Goal: Task Accomplishment & Management: Manage account settings

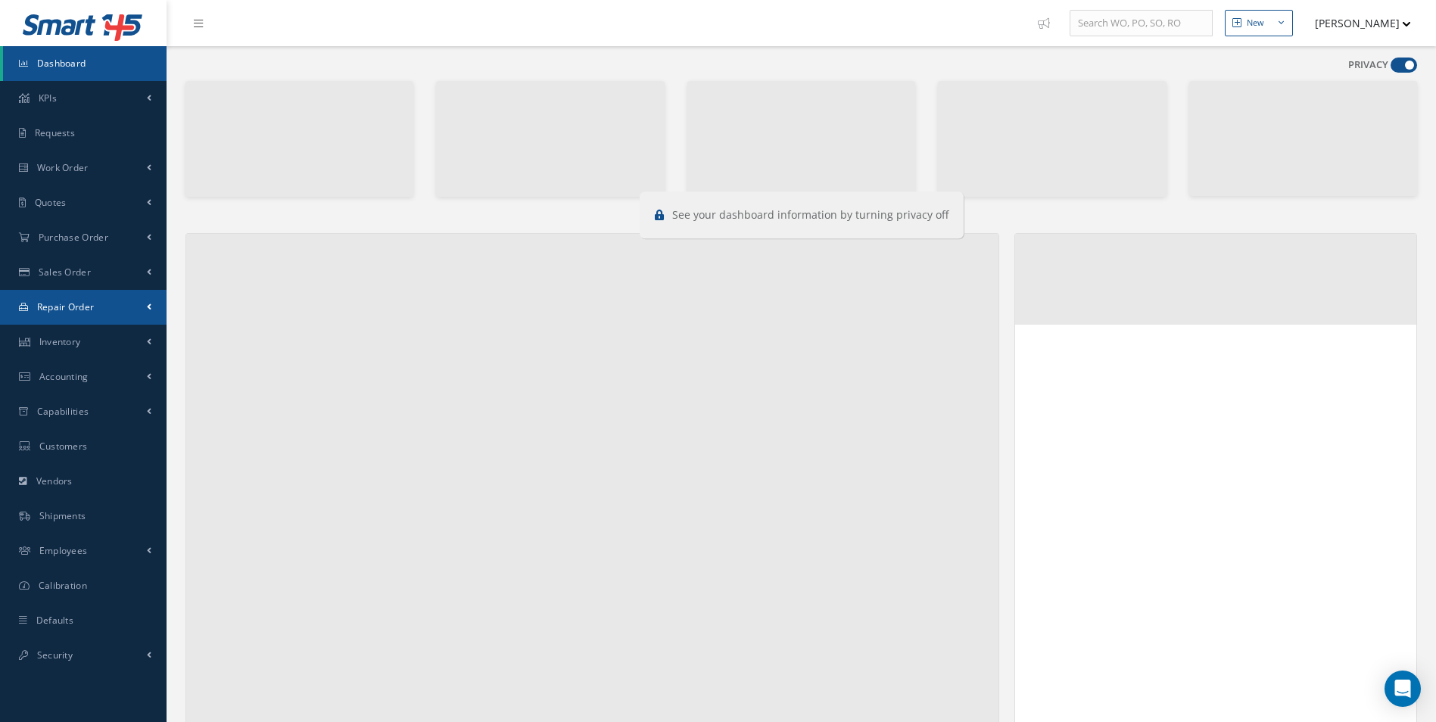
click at [111, 300] on link "Repair Order" at bounding box center [83, 307] width 166 height 35
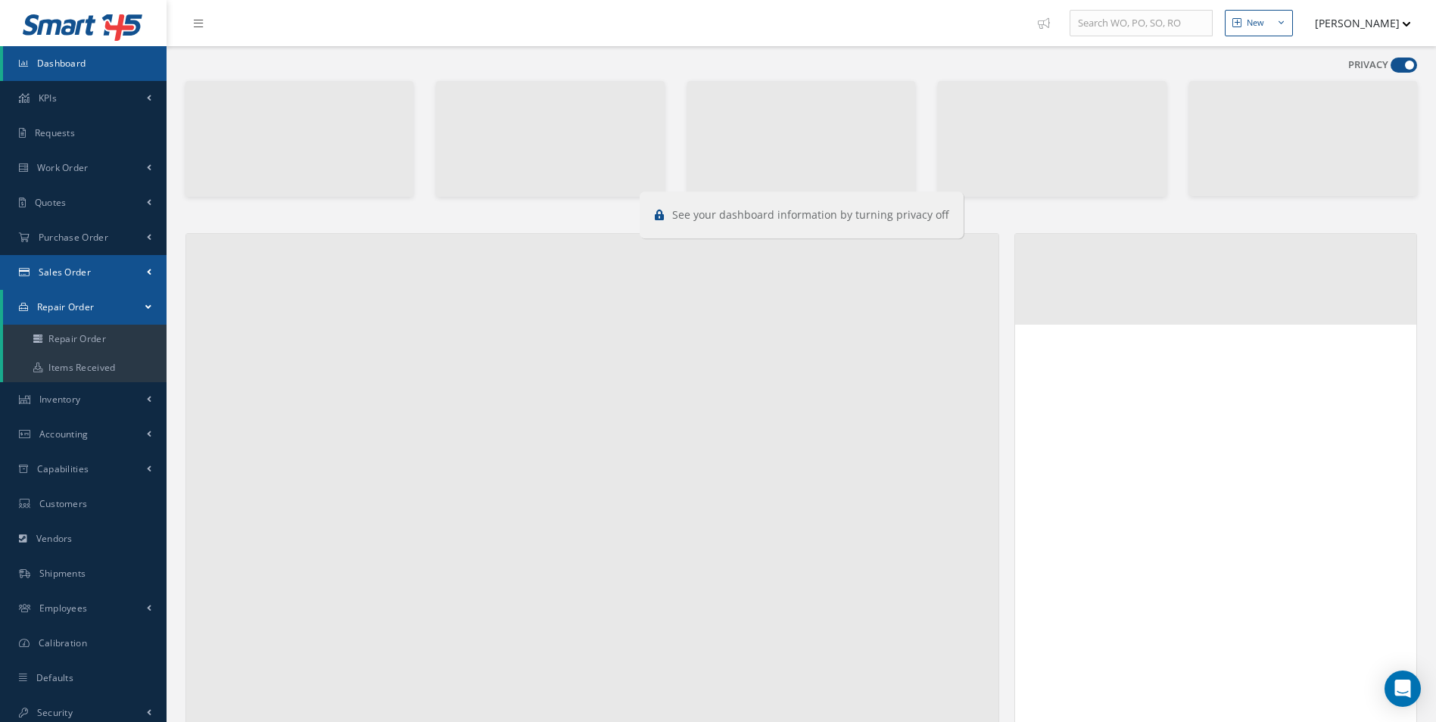
click at [74, 265] on link "Sales Order" at bounding box center [83, 272] width 166 height 35
click at [101, 305] on link "Sales Order" at bounding box center [84, 304] width 163 height 29
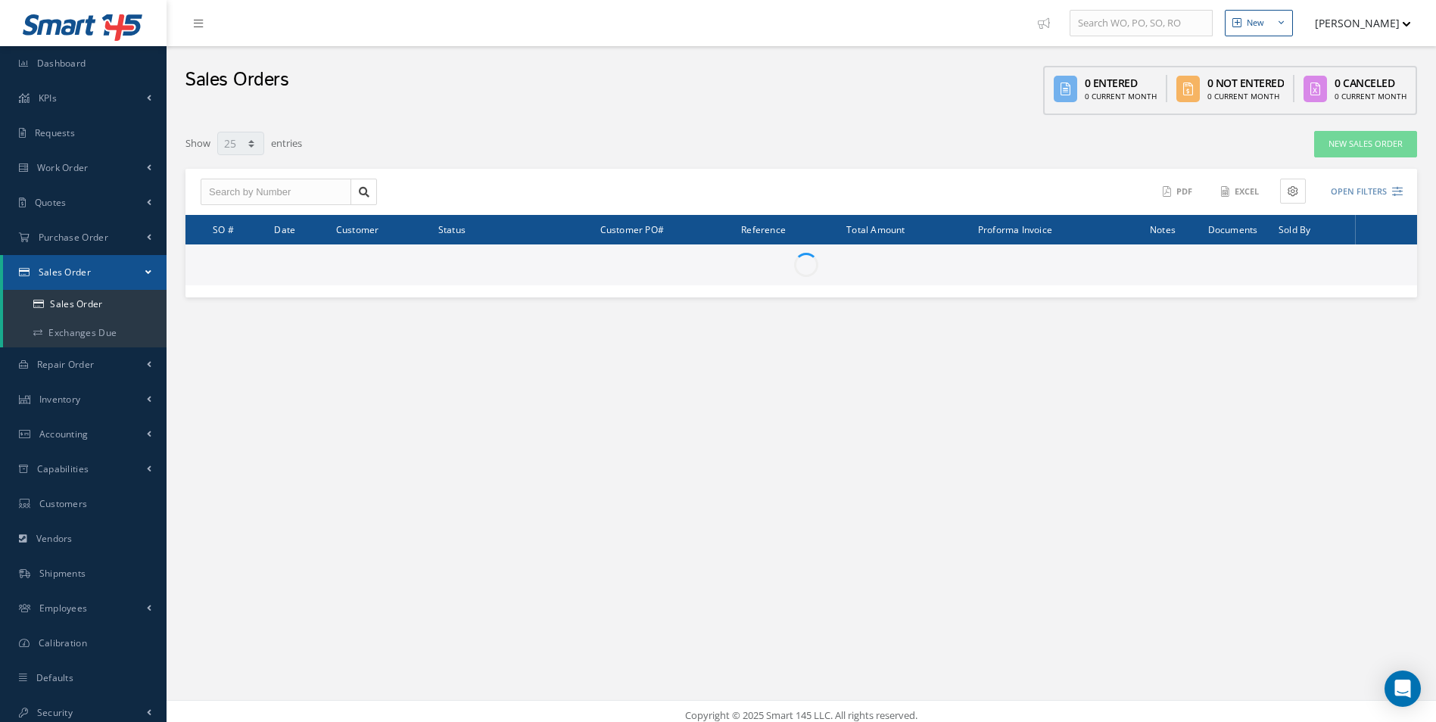
select select "25"
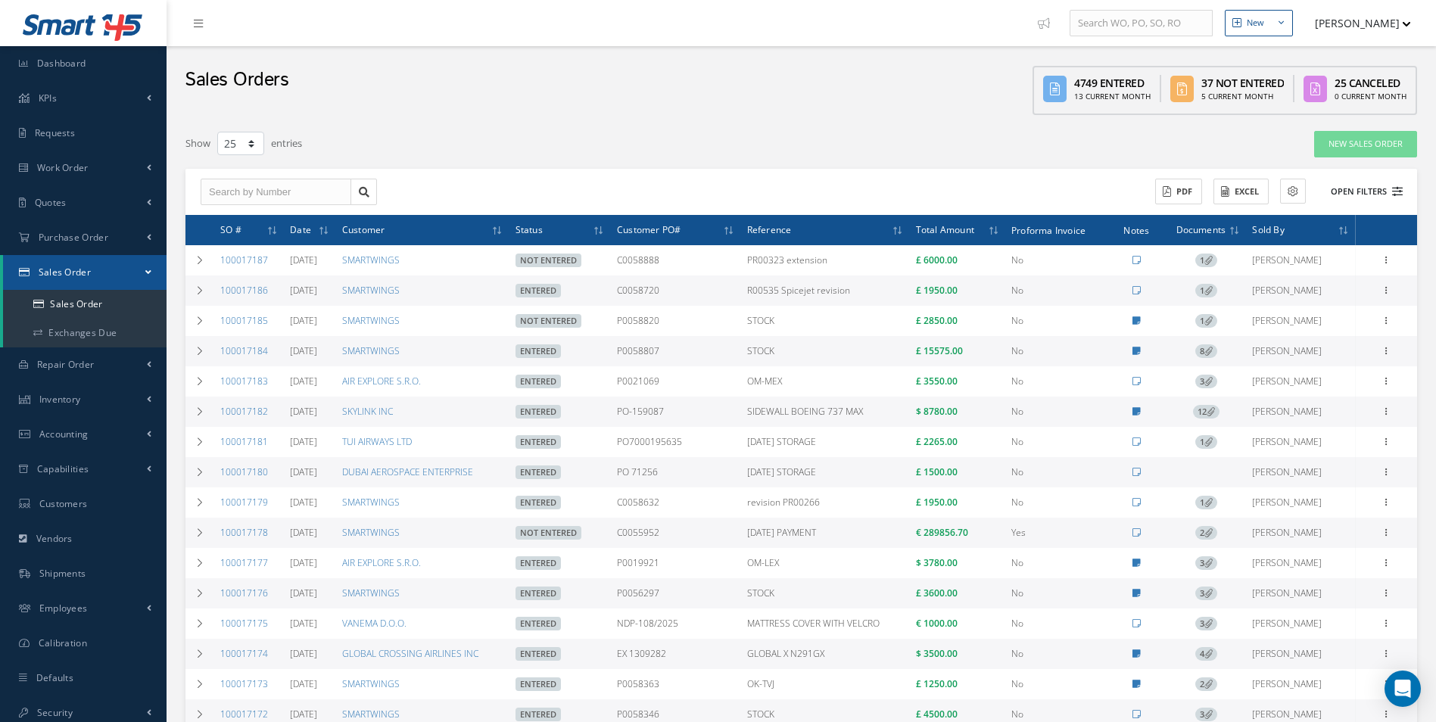
click at [1386, 193] on button "Open Filters" at bounding box center [1360, 191] width 86 height 25
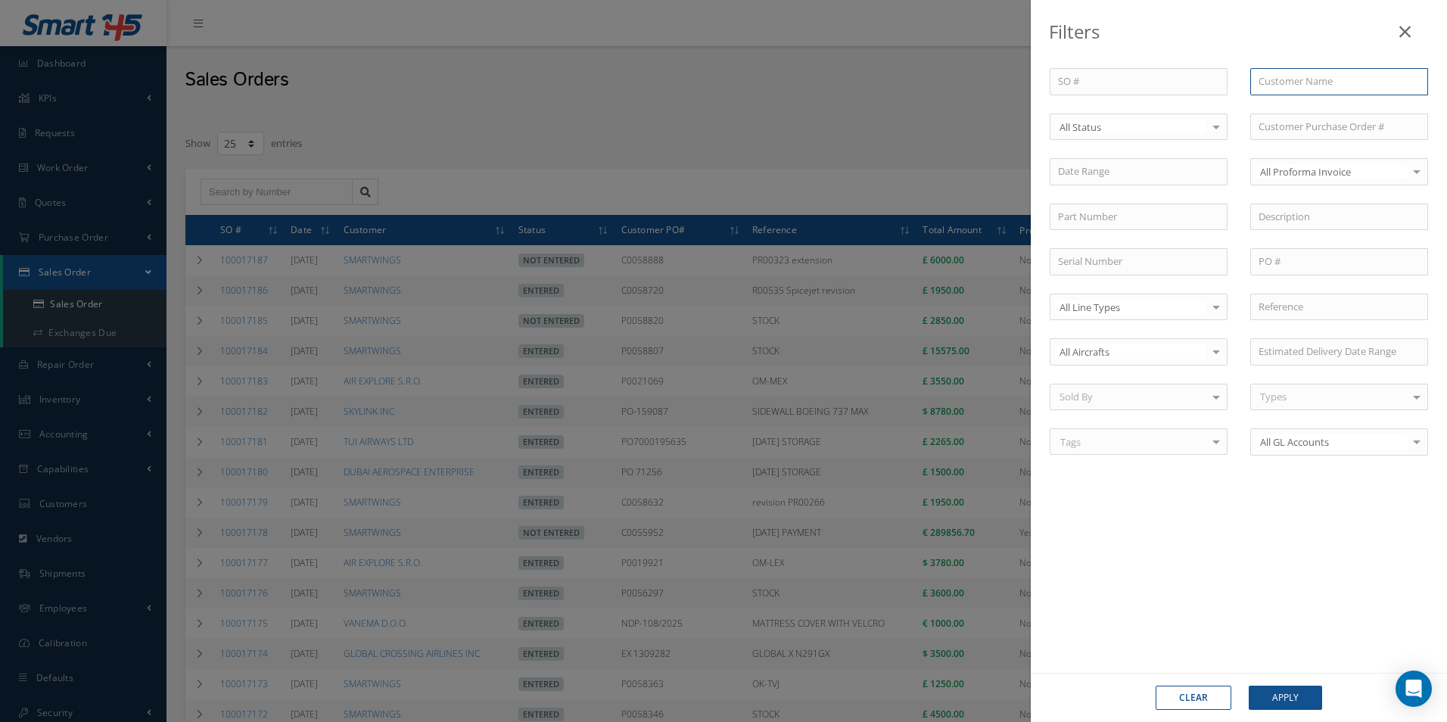
click at [1281, 81] on input "text" at bounding box center [1339, 81] width 178 height 27
click at [1302, 118] on div "ROYAL JET LLC" at bounding box center [1339, 108] width 176 height 27
type input "ROYAL JET LLC"
click at [1281, 704] on button "Apply" at bounding box center [1285, 698] width 73 height 24
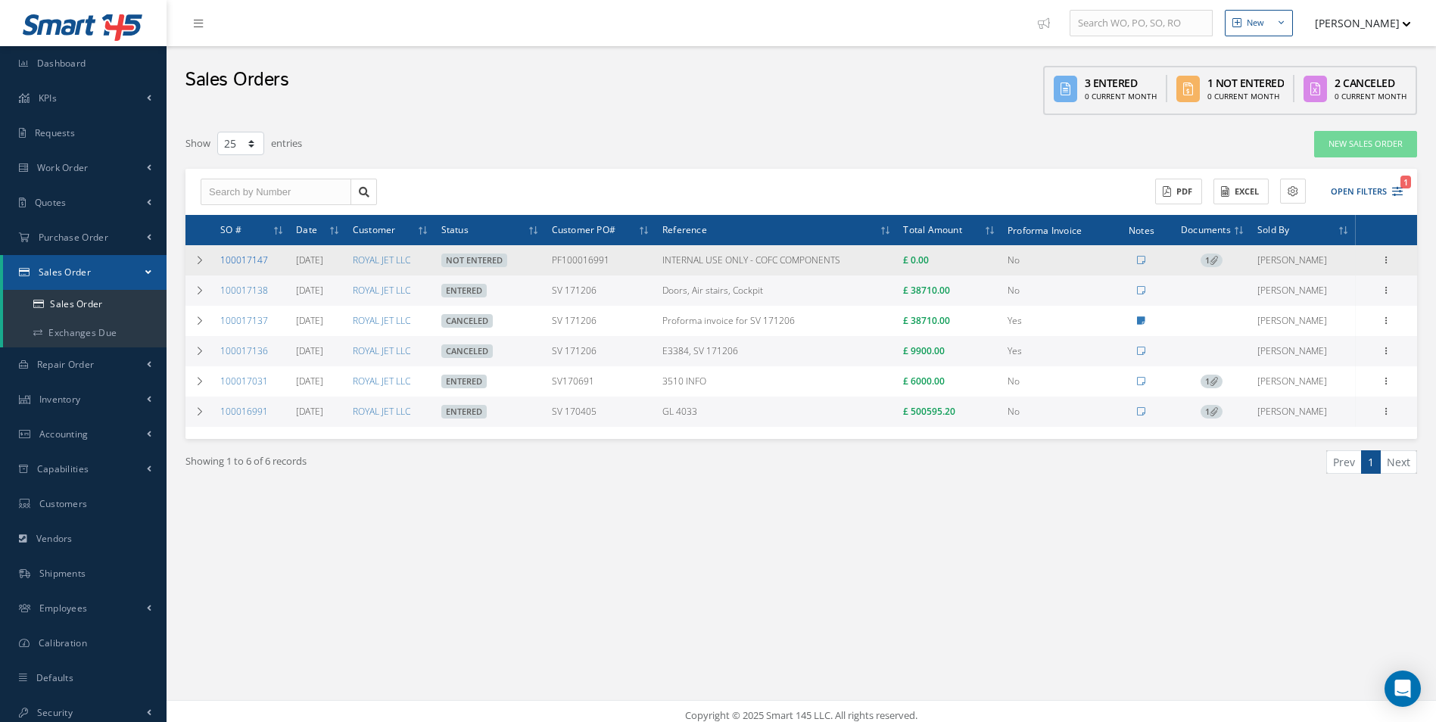
click at [247, 257] on link "100017147" at bounding box center [244, 260] width 48 height 13
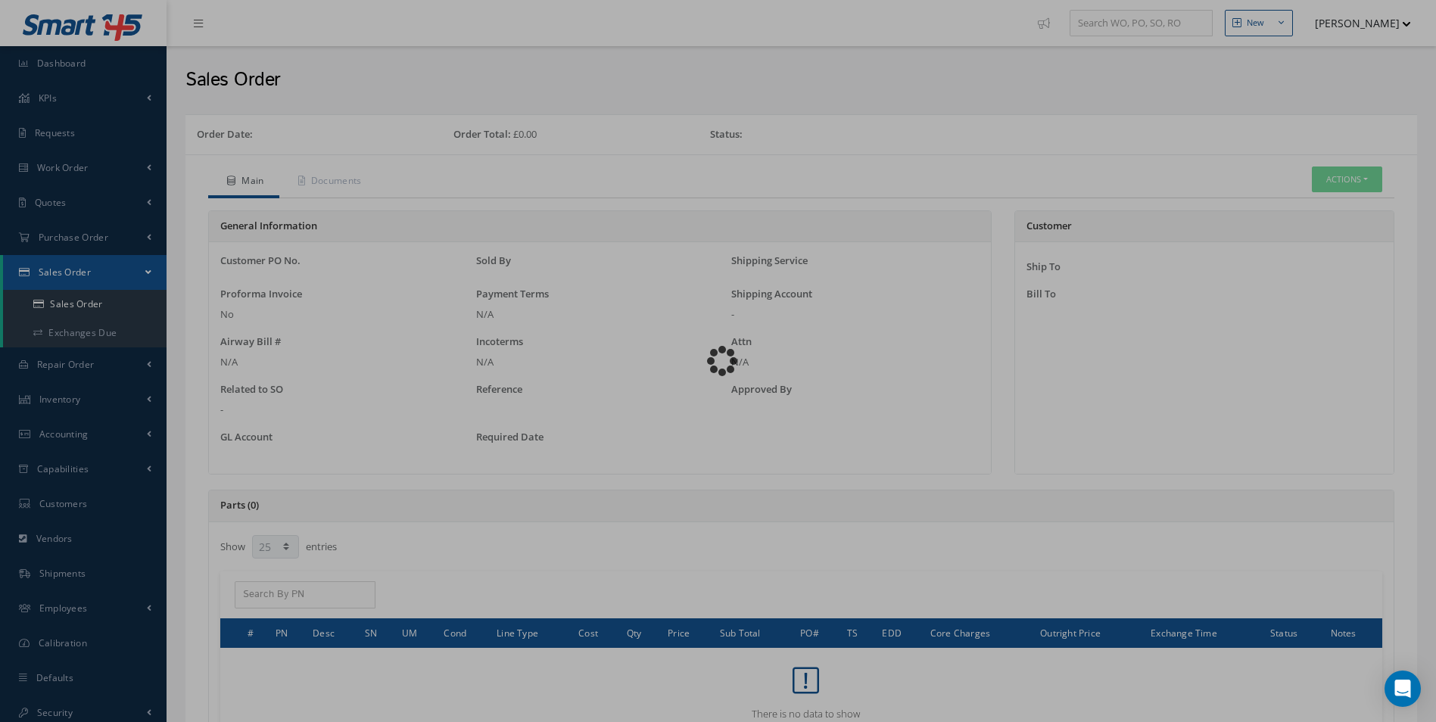
select select "25"
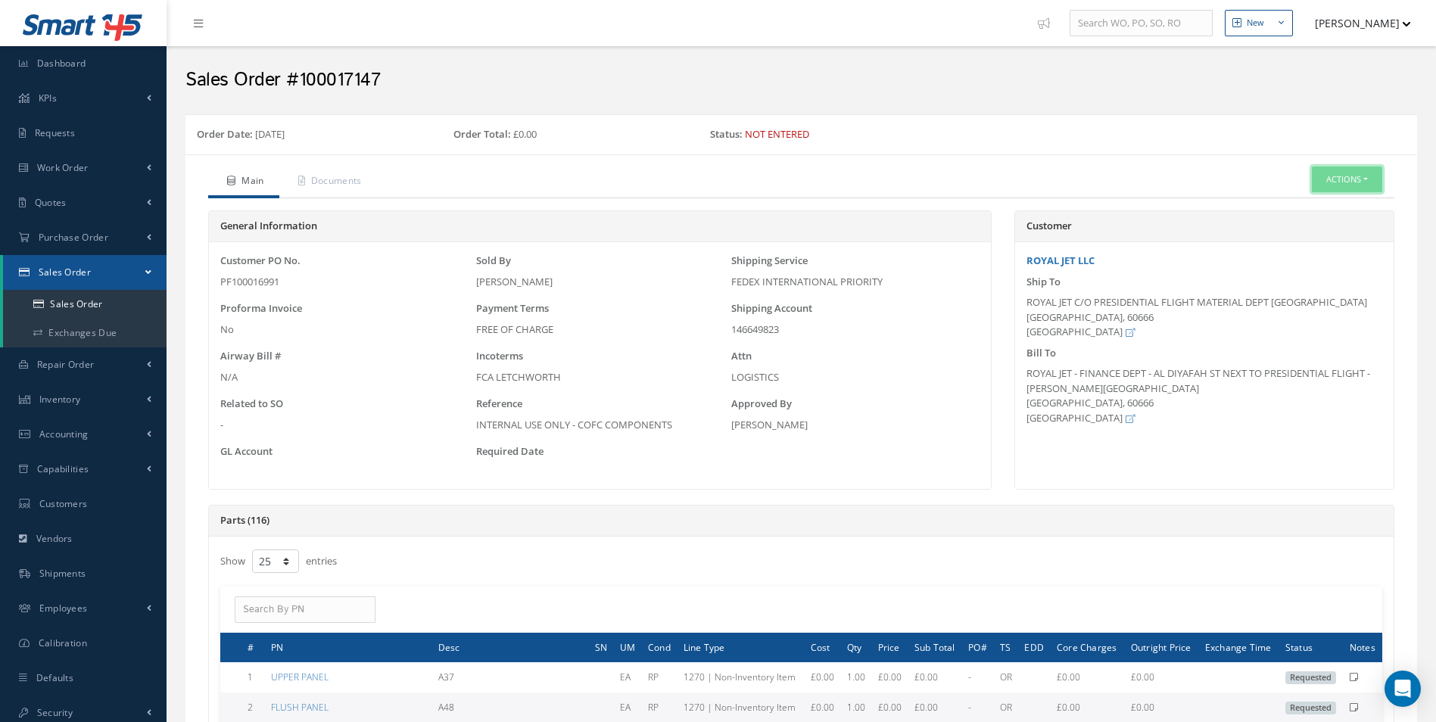
click at [1344, 168] on button "Actions" at bounding box center [1347, 179] width 70 height 26
click at [1321, 218] on link "Edit" at bounding box center [1323, 226] width 121 height 20
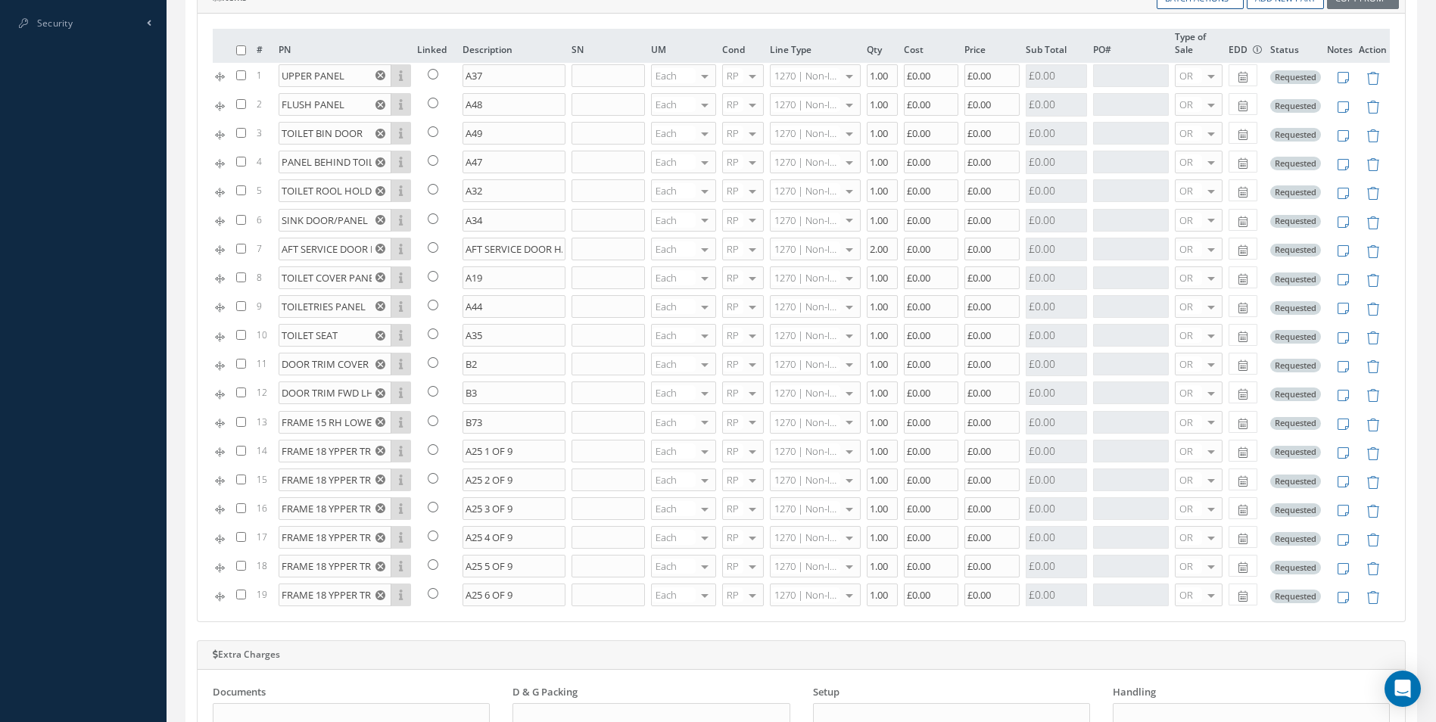
scroll to position [387, 0]
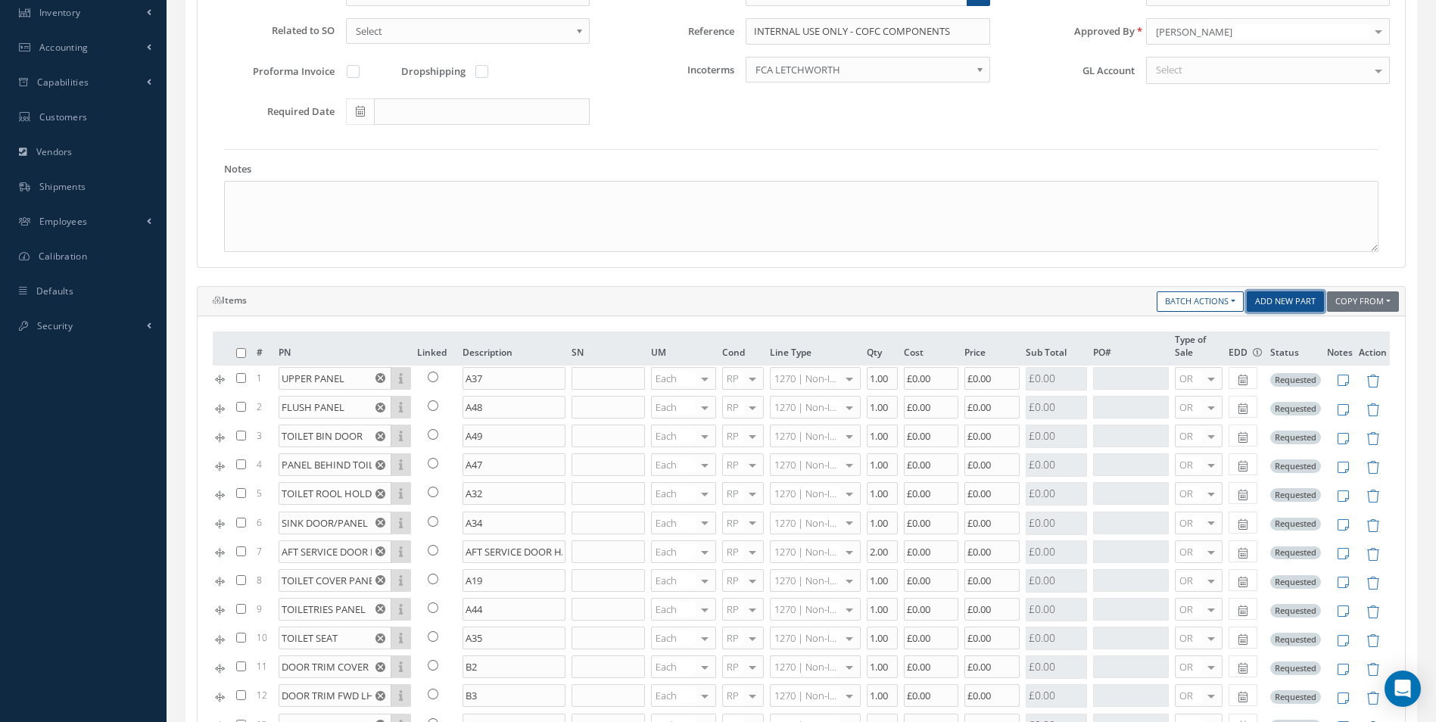
click at [1299, 305] on link "Add New Part" at bounding box center [1284, 301] width 77 height 20
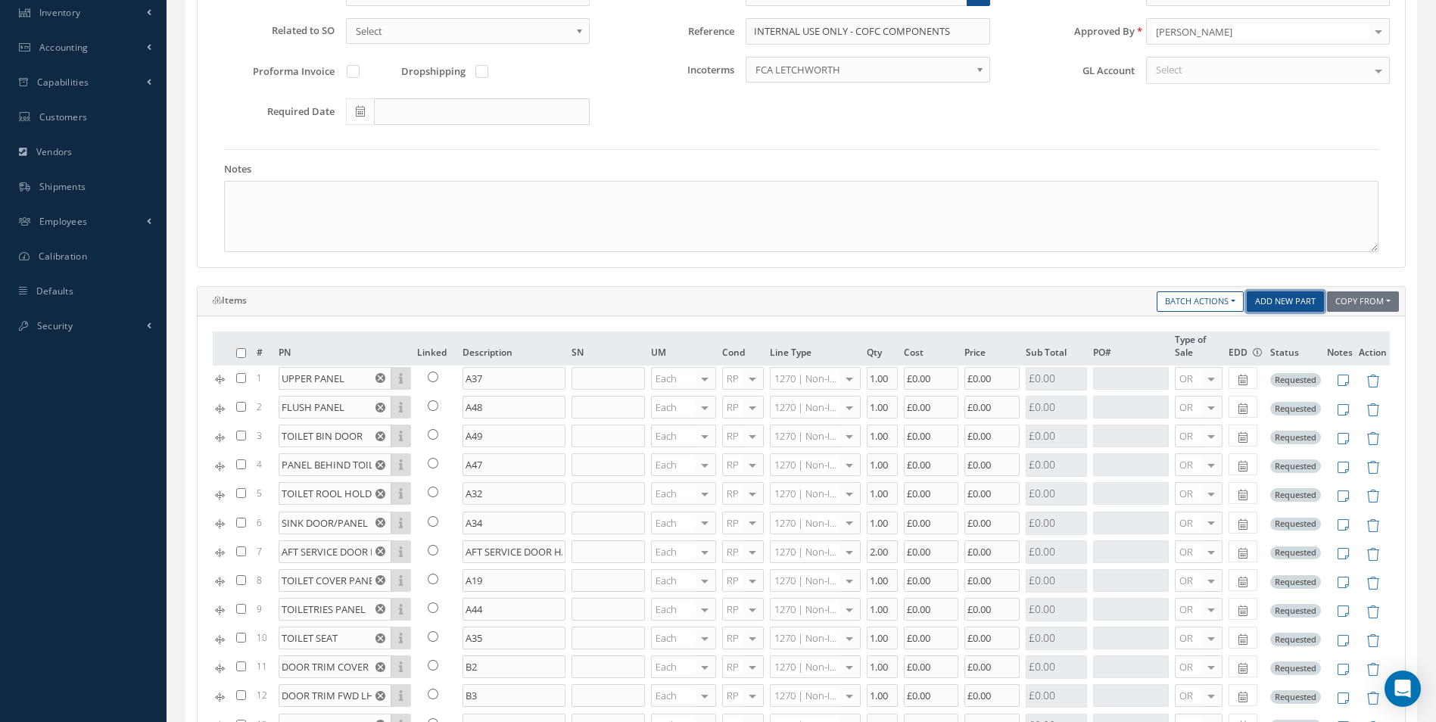
click at [1299, 305] on link "Add New Part" at bounding box center [1284, 301] width 77 height 20
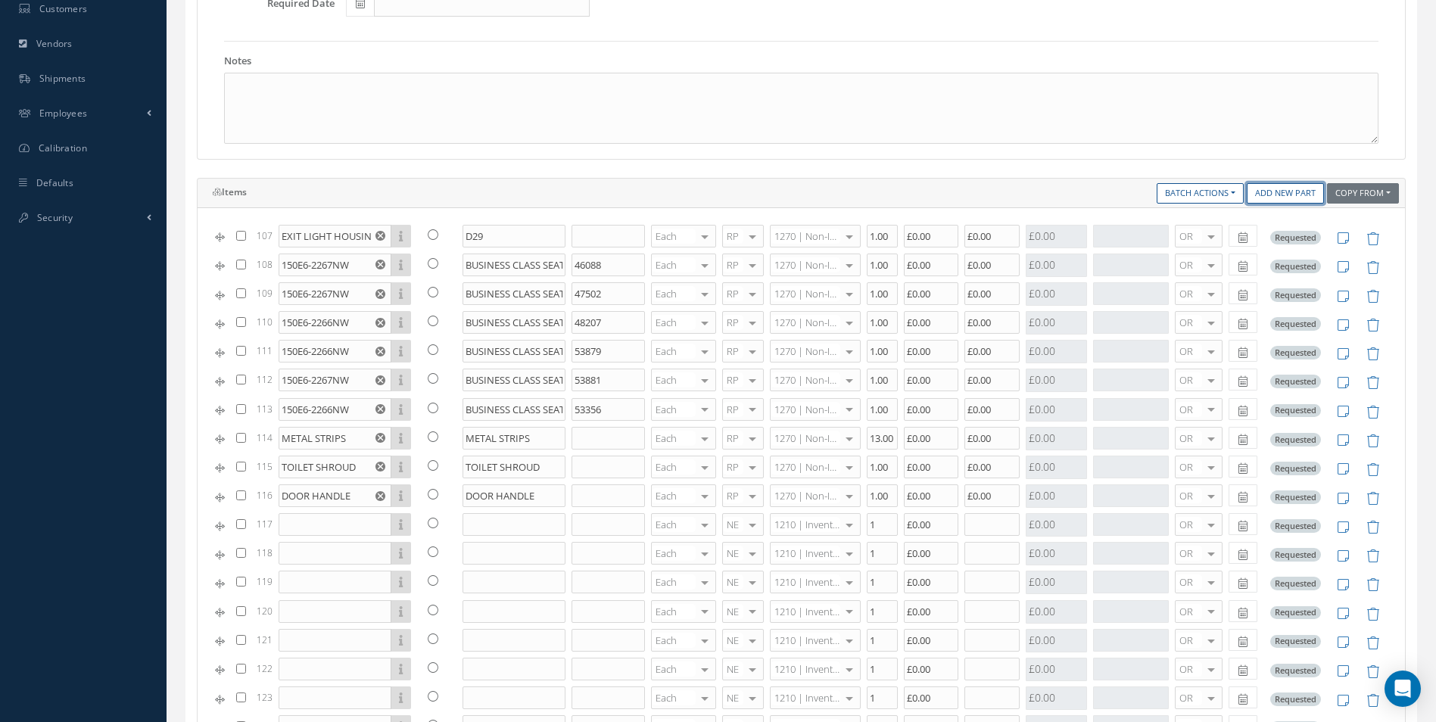
scroll to position [689, 0]
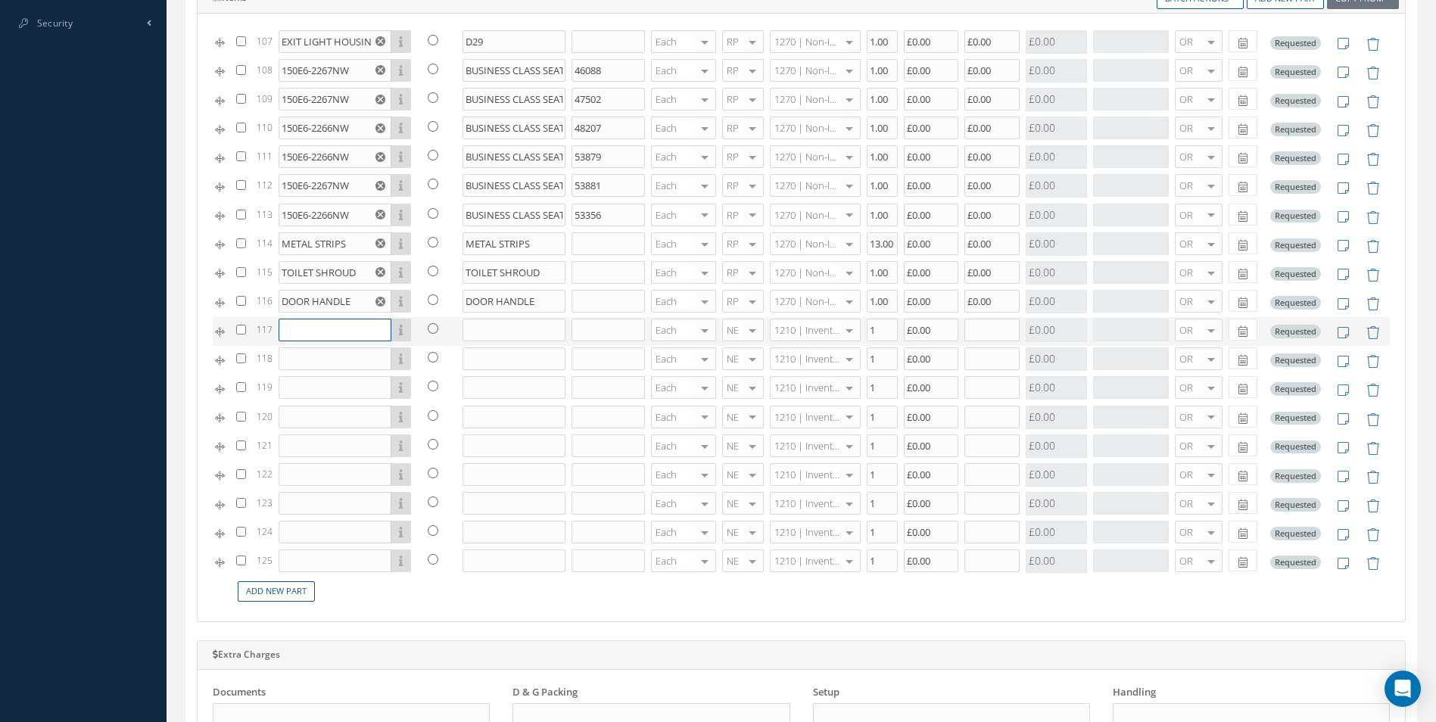
click at [337, 323] on input "text" at bounding box center [335, 330] width 113 height 23
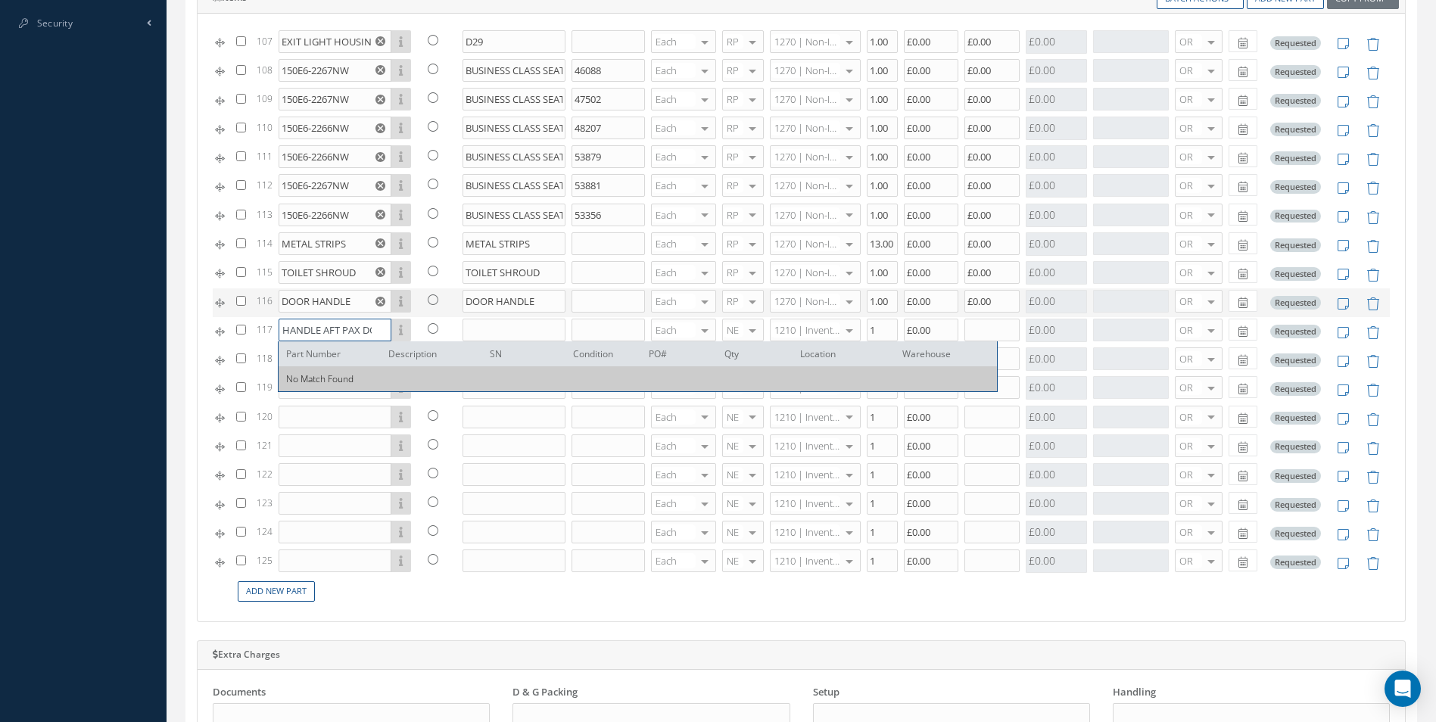
scroll to position [0, 0]
drag, startPoint x: 369, startPoint y: 331, endPoint x: 229, endPoint y: 313, distance: 141.1
type input "DOOR HANDLE AFT PAX DOOR"
click at [496, 329] on input "text" at bounding box center [513, 330] width 103 height 23
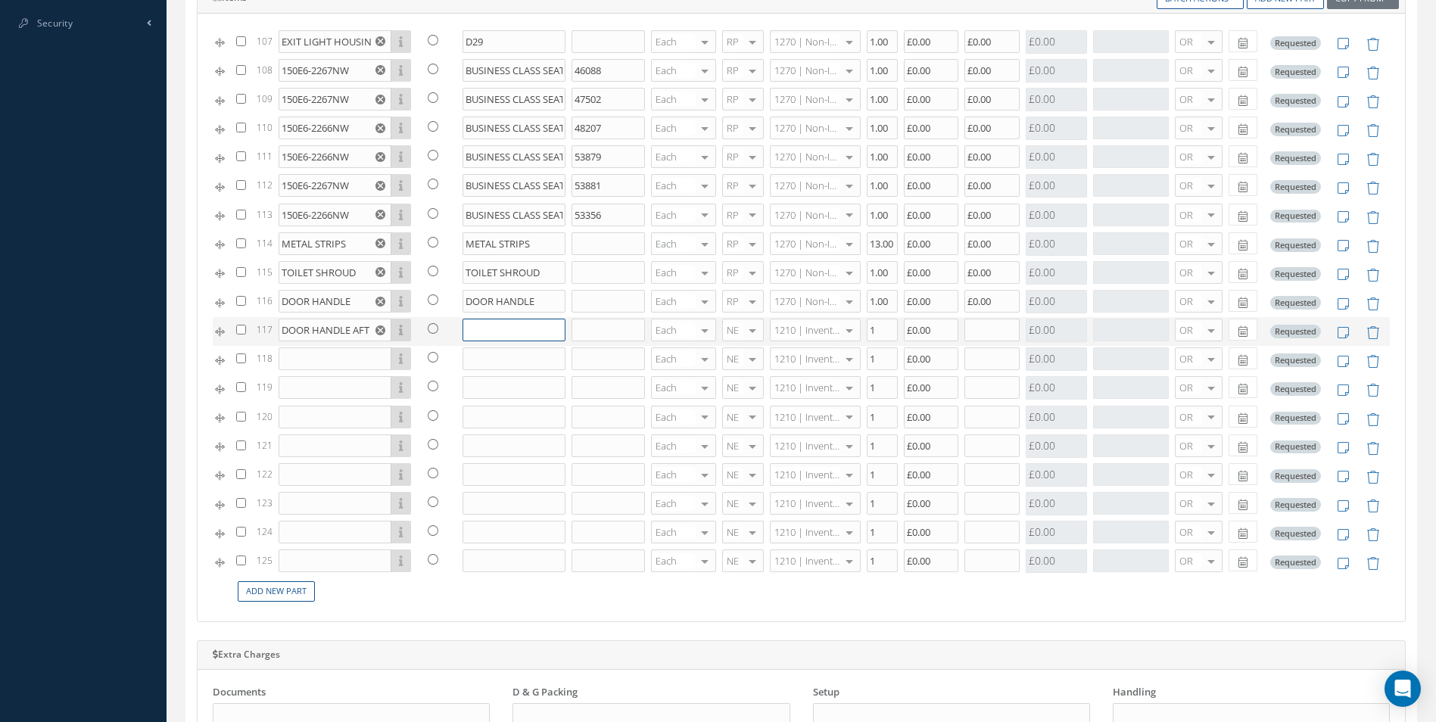
paste input "DOOR HANDLE AFT PAX DOOR"
type input "DOOR HANDLE AFT PAX DOOR"
click at [742, 332] on div at bounding box center [752, 330] width 21 height 22
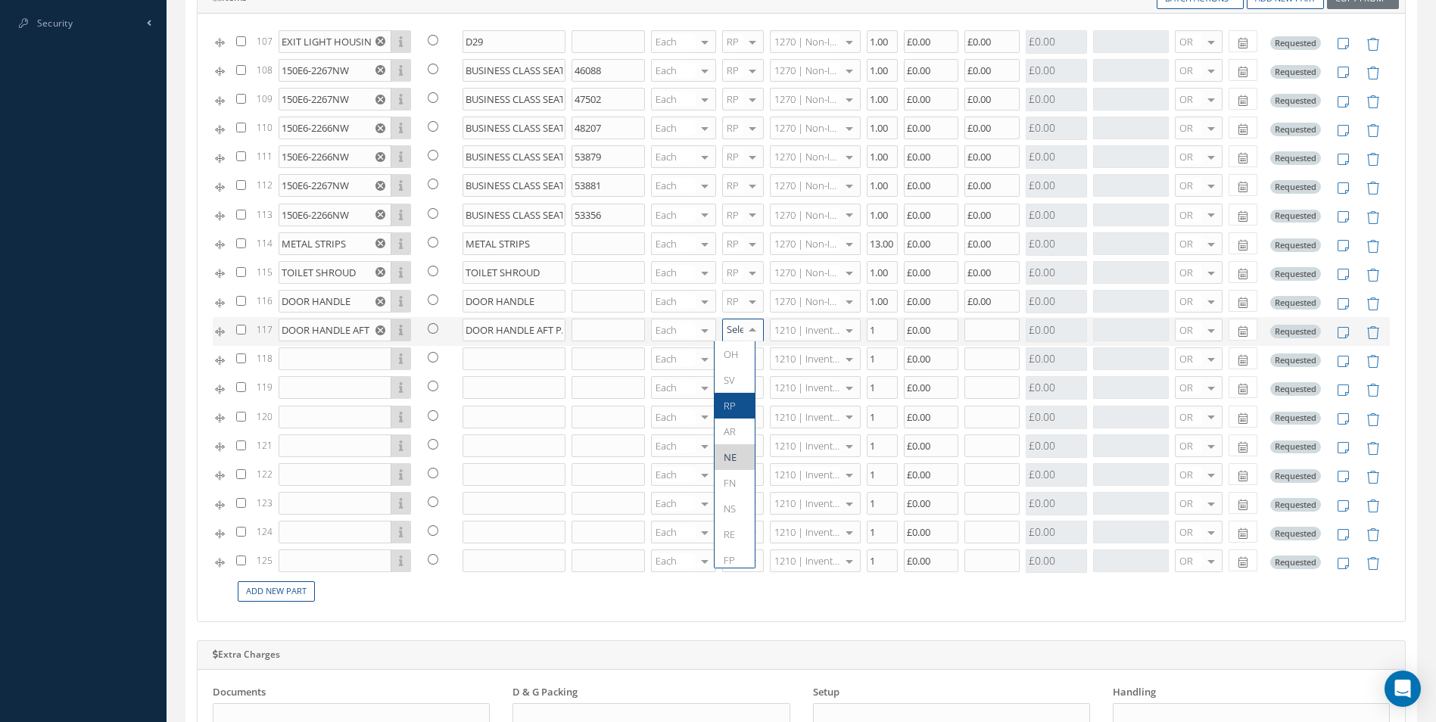
click at [730, 400] on span "RP" at bounding box center [729, 406] width 12 height 14
type input "1270"
click at [818, 369] on span "1270 | Non-Inventory Item" at bounding box center [802, 360] width 63 height 26
click at [871, 330] on input "1" at bounding box center [882, 330] width 31 height 23
type input "2"
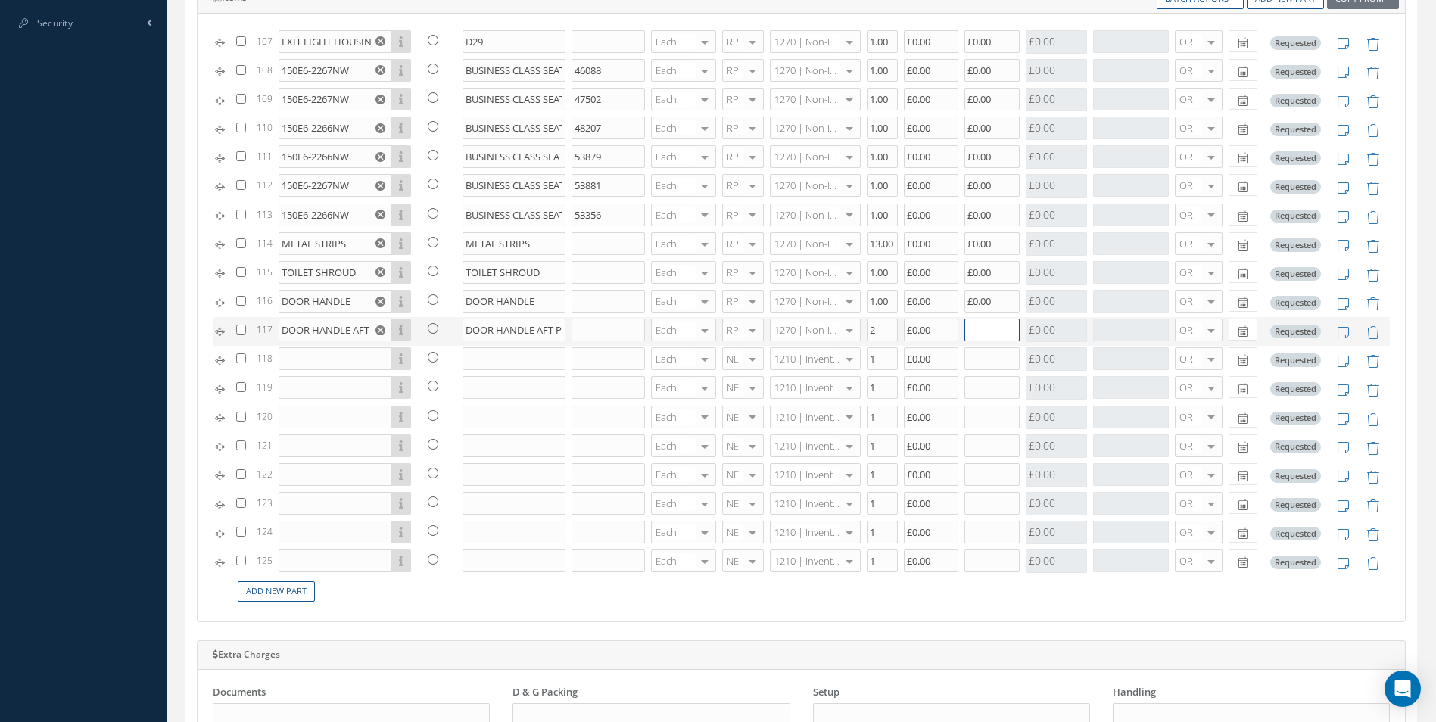
click at [965, 333] on input "text" at bounding box center [991, 330] width 55 height 23
type input "£0.00"
click at [328, 365] on input "text" at bounding box center [335, 358] width 113 height 23
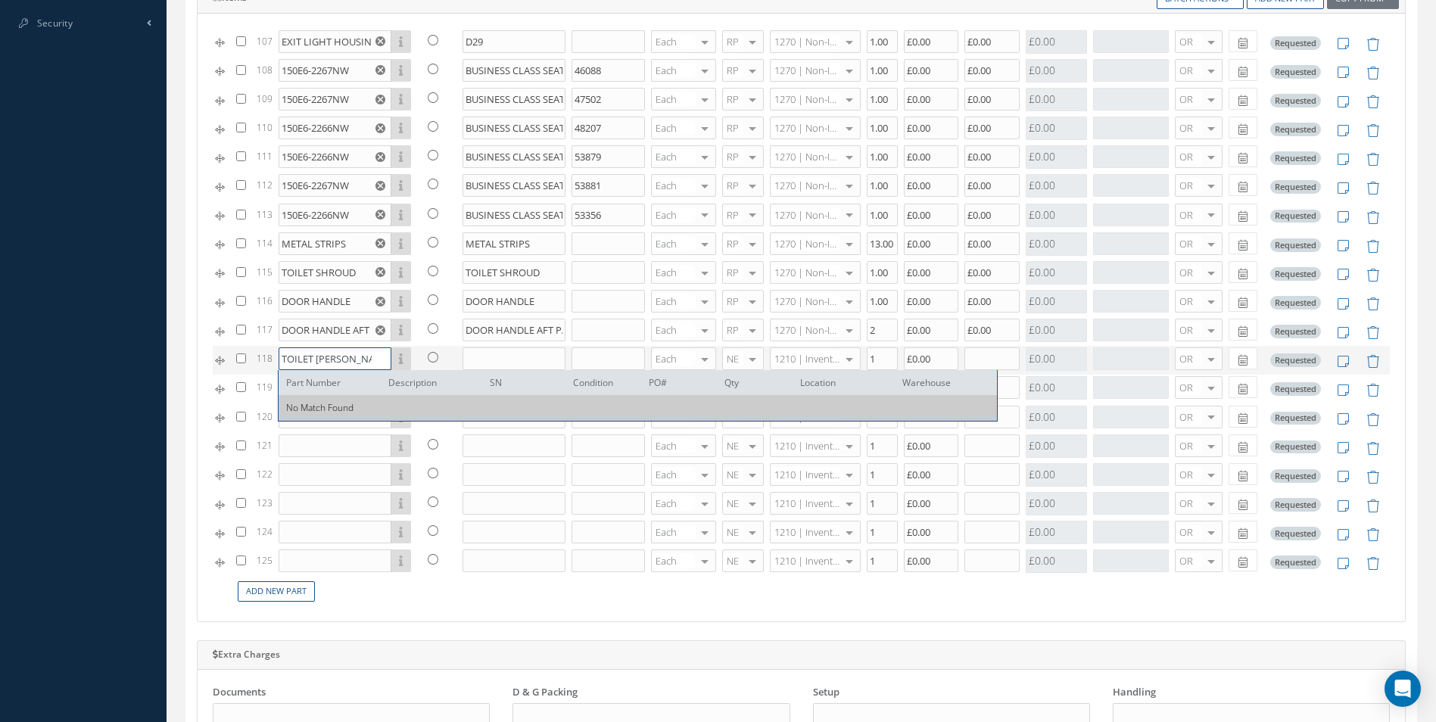
click at [319, 360] on input "TOILET [PERSON_NAME]" at bounding box center [335, 358] width 113 height 23
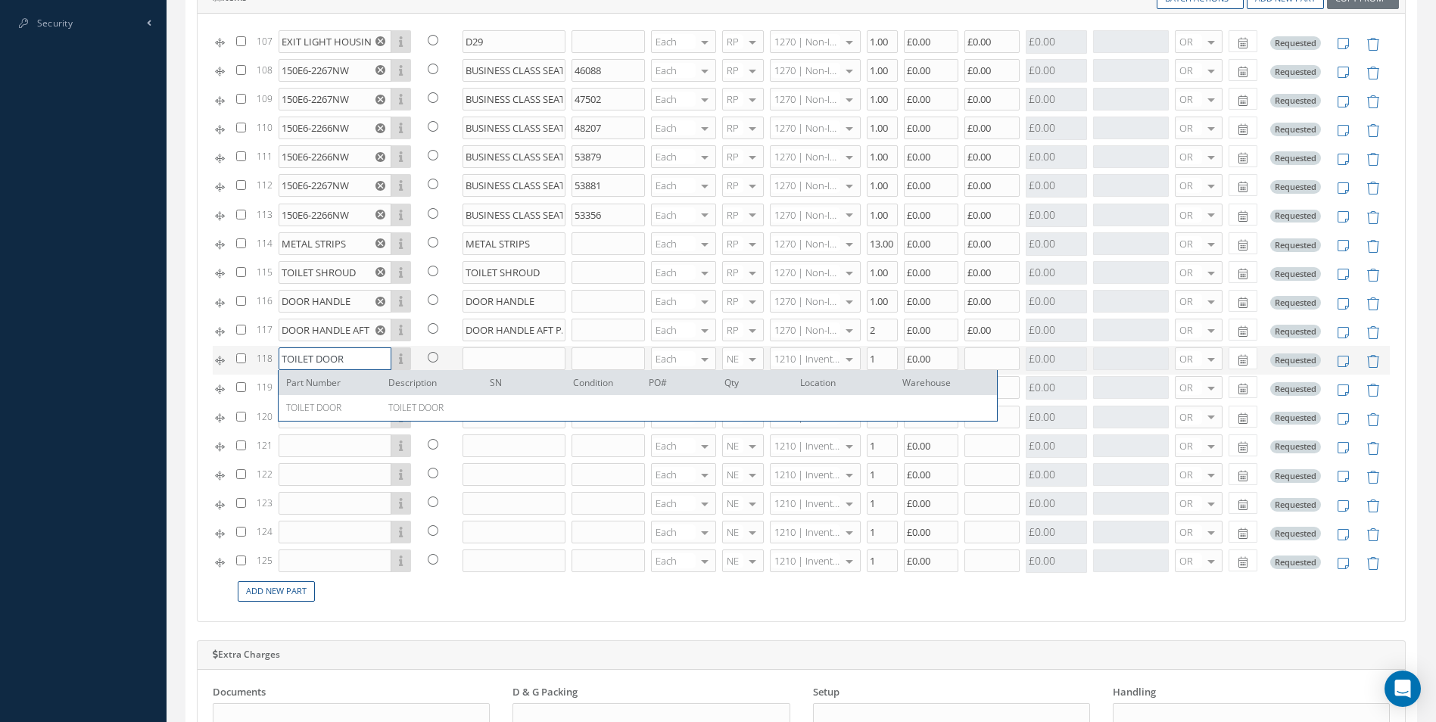
type input "TOILET DOOR"
click at [486, 356] on input "text" at bounding box center [513, 358] width 103 height 23
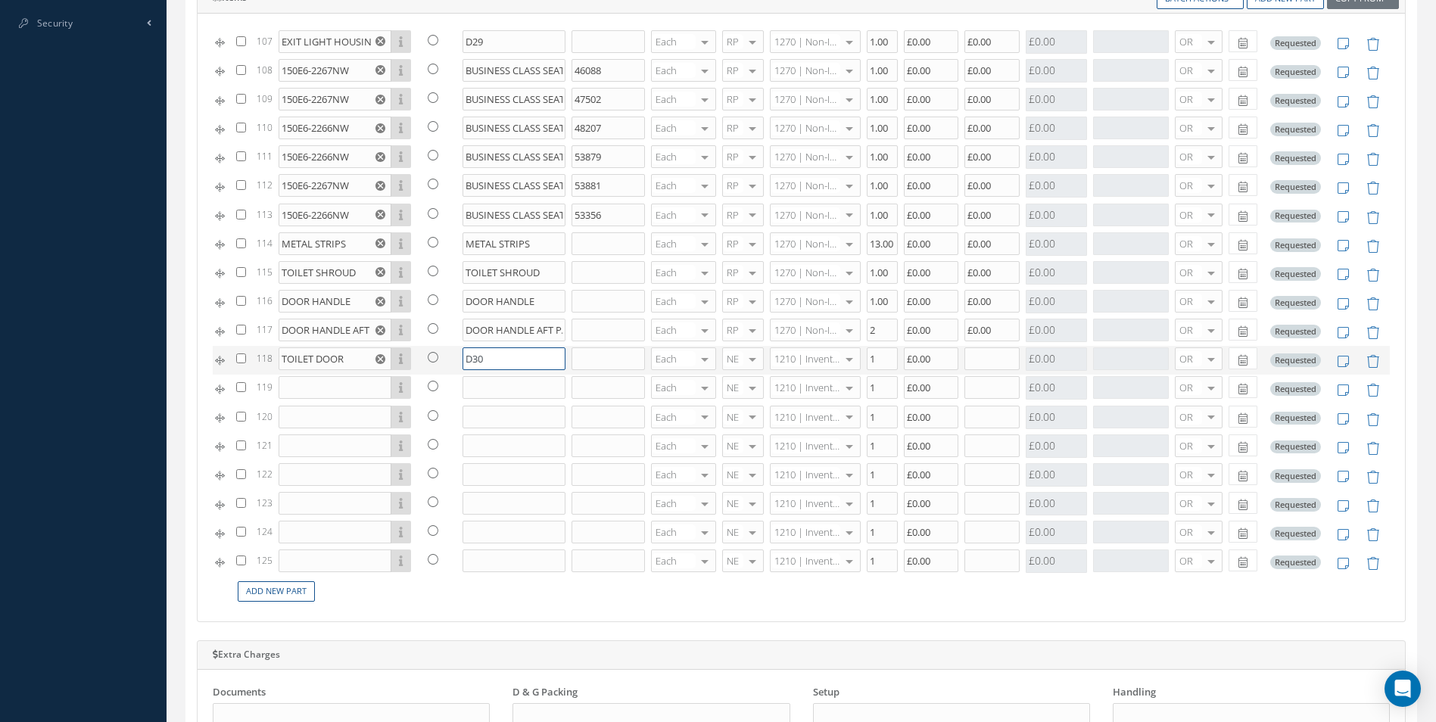
type input "D30"
click at [733, 429] on span "RP" at bounding box center [729, 435] width 12 height 14
type input "1270"
click at [814, 386] on span "1270 | Non-Inventory Item" at bounding box center [802, 389] width 63 height 26
click at [964, 357] on input "text" at bounding box center [991, 358] width 55 height 23
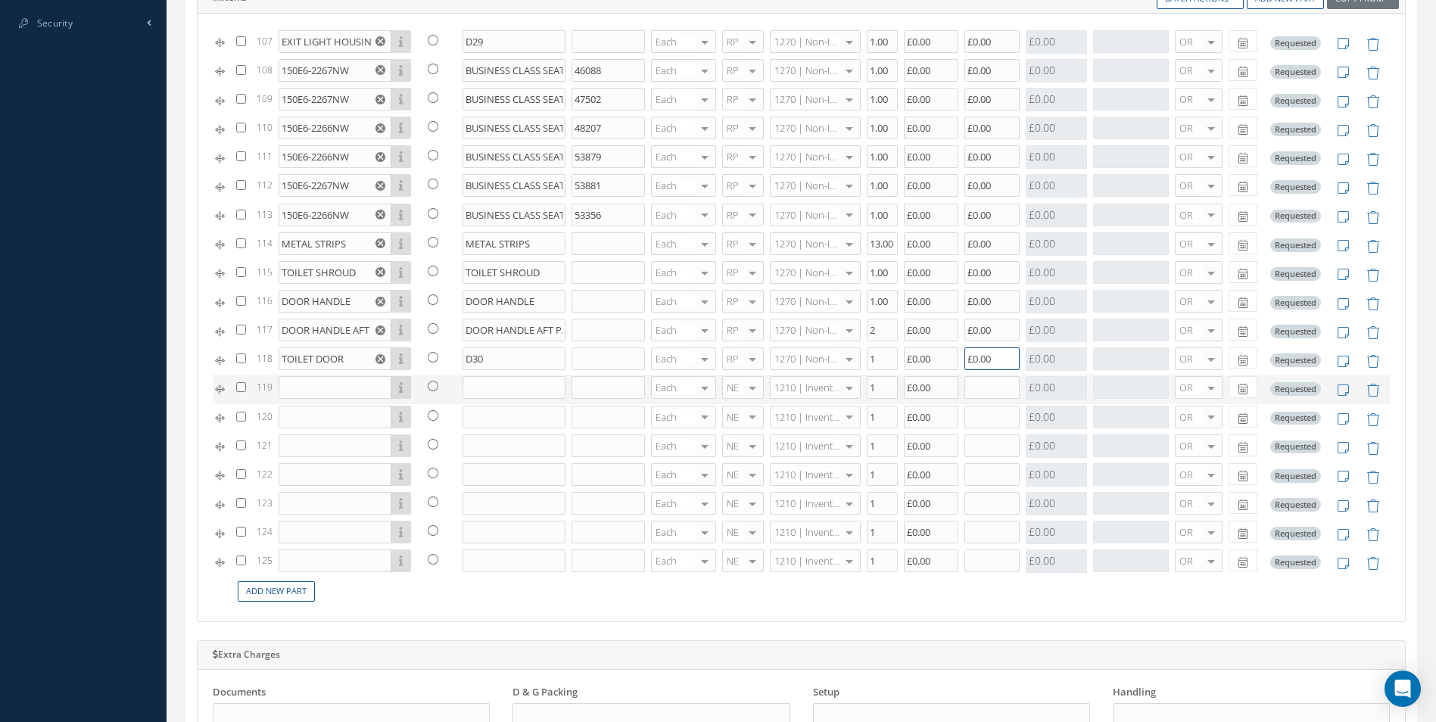
type input "£0.00"
click at [341, 396] on input "text" at bounding box center [335, 387] width 113 height 23
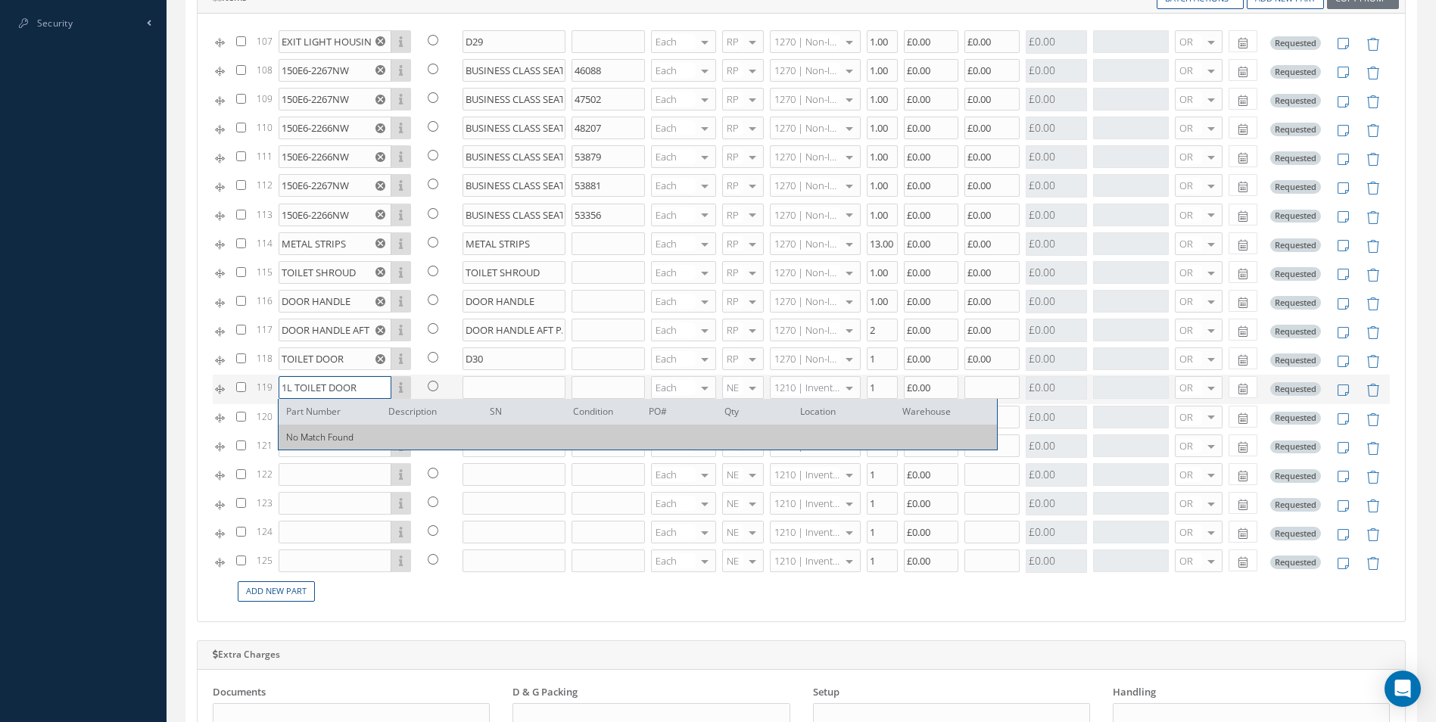
type input "1L TOILET DOOR"
click at [484, 384] on input "text" at bounding box center [513, 387] width 103 height 23
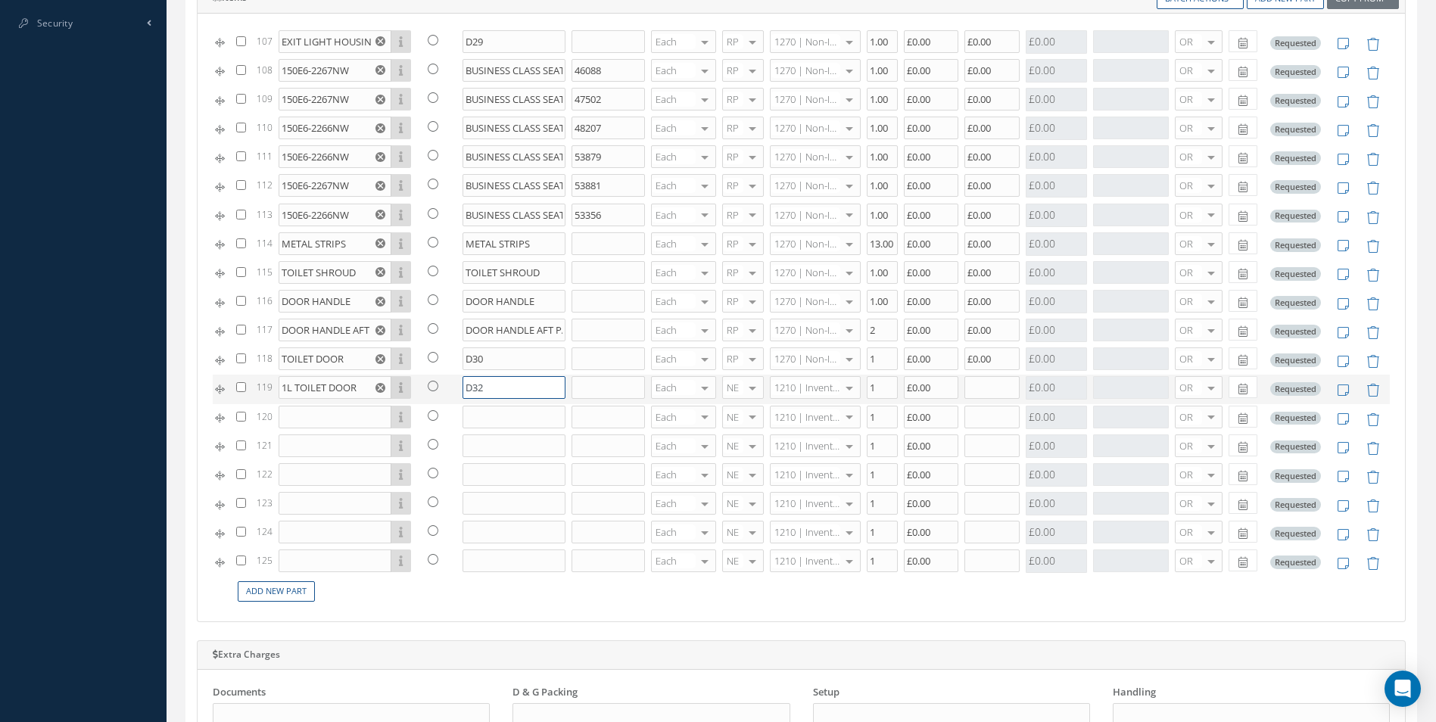
type input "D32"
click at [741, 467] on span "RP" at bounding box center [734, 463] width 40 height 26
type input "1270"
click at [796, 421] on span "1270 | Non-Inventory Item" at bounding box center [802, 418] width 63 height 26
click at [975, 385] on input "text" at bounding box center [991, 387] width 55 height 23
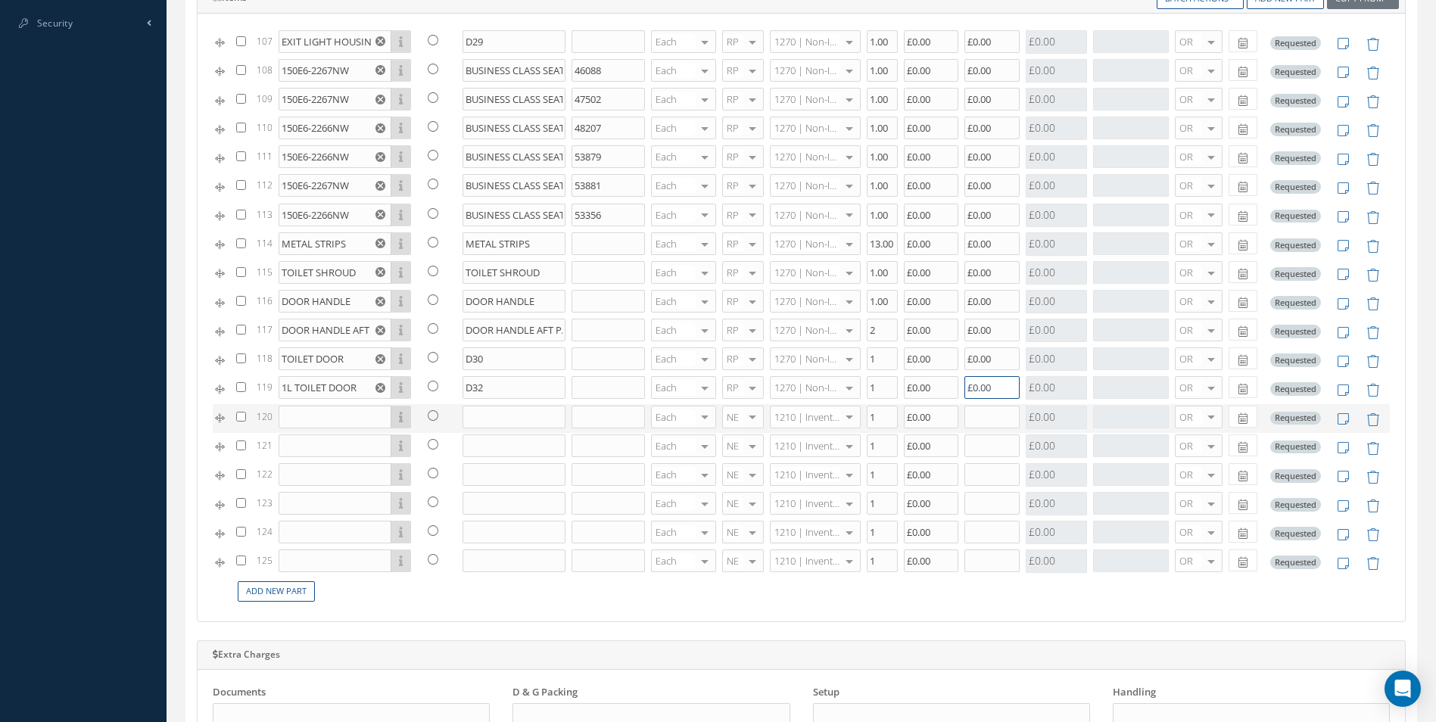
type input "£0.00"
click at [301, 425] on input "text" at bounding box center [335, 417] width 113 height 23
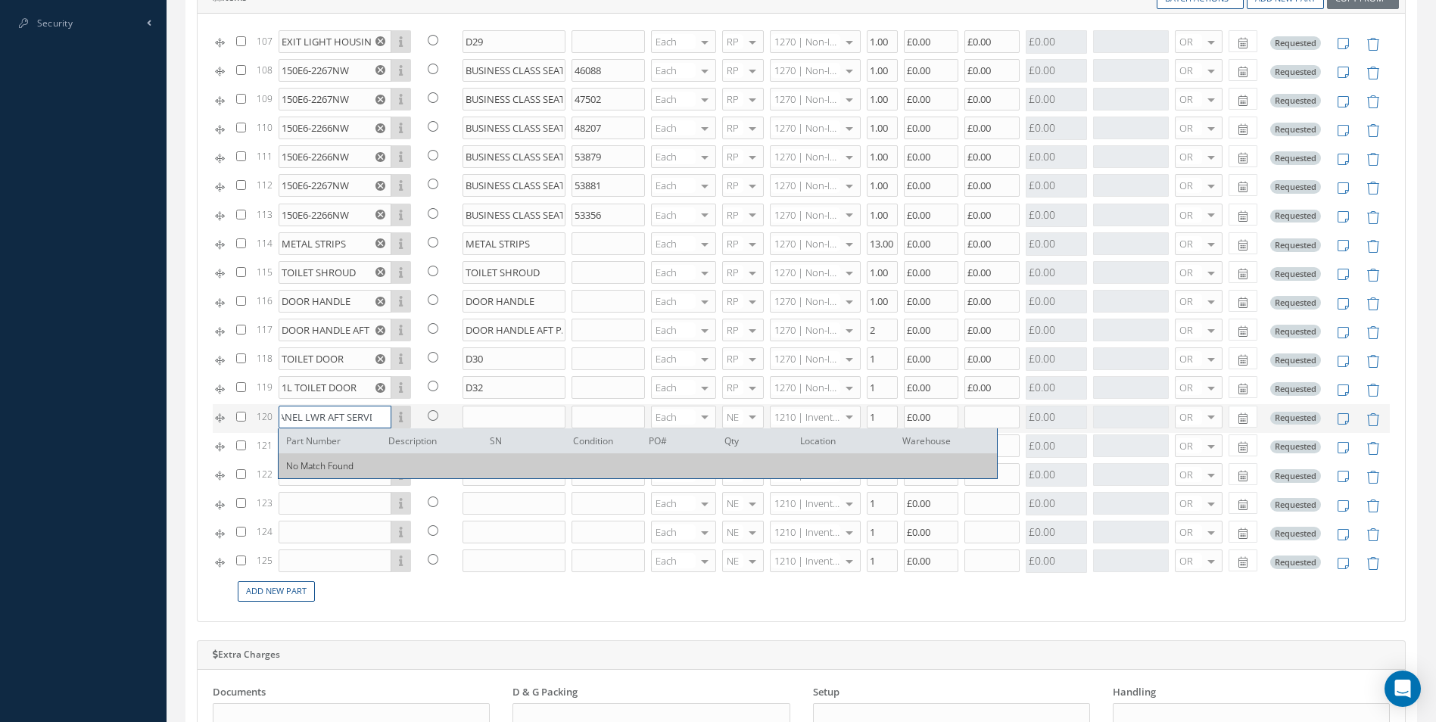
scroll to position [0, 97]
click at [338, 417] on input "DOOR TRIM PANEL LWR AFT SERVDOOR" at bounding box center [335, 417] width 113 height 23
drag, startPoint x: 371, startPoint y: 419, endPoint x: 209, endPoint y: 419, distance: 162.0
click at [209, 419] on div "# PN Linked Description SN UM Cond Line Type Qty Cost Price Sub Total PO# Type …" at bounding box center [801, 318] width 1207 height 608
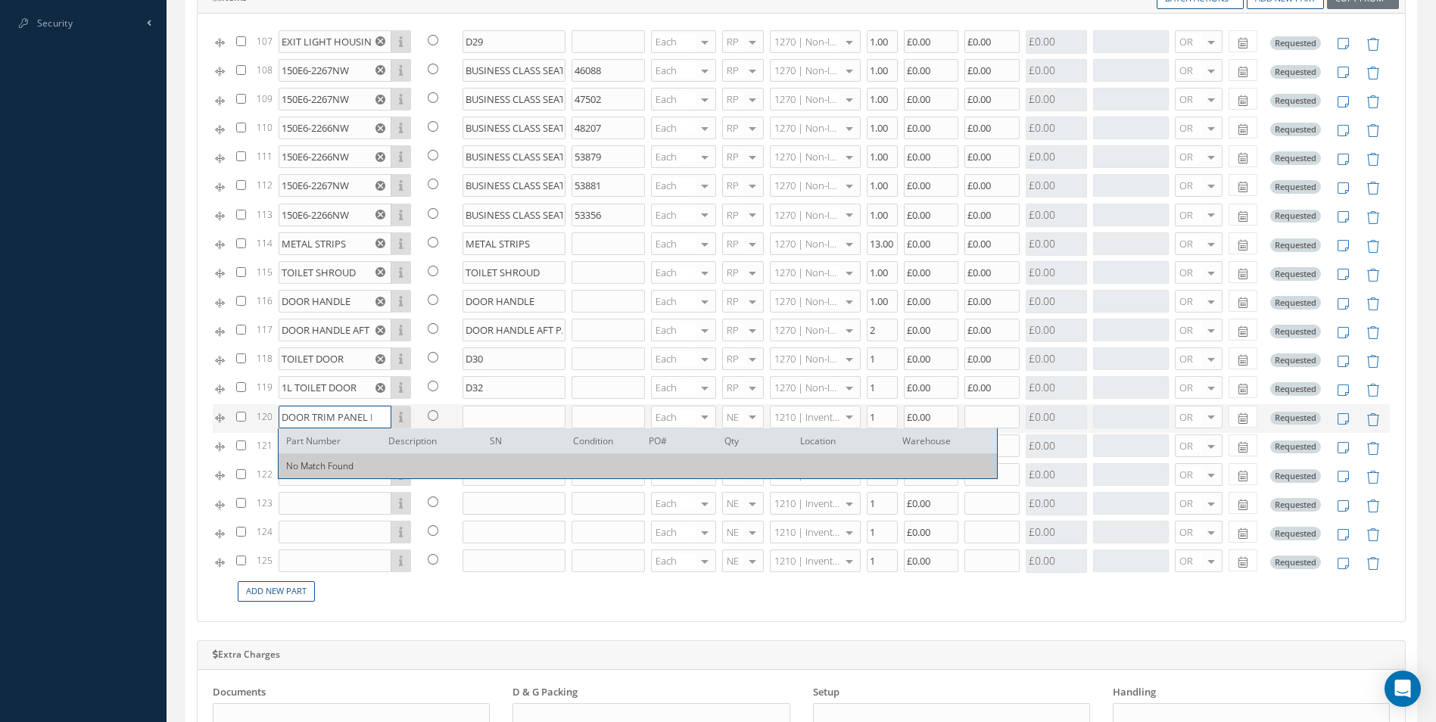
type input "DOOR TRIM PANEL LWR AFT SERV DOOR"
click at [485, 421] on input "text" at bounding box center [513, 417] width 103 height 23
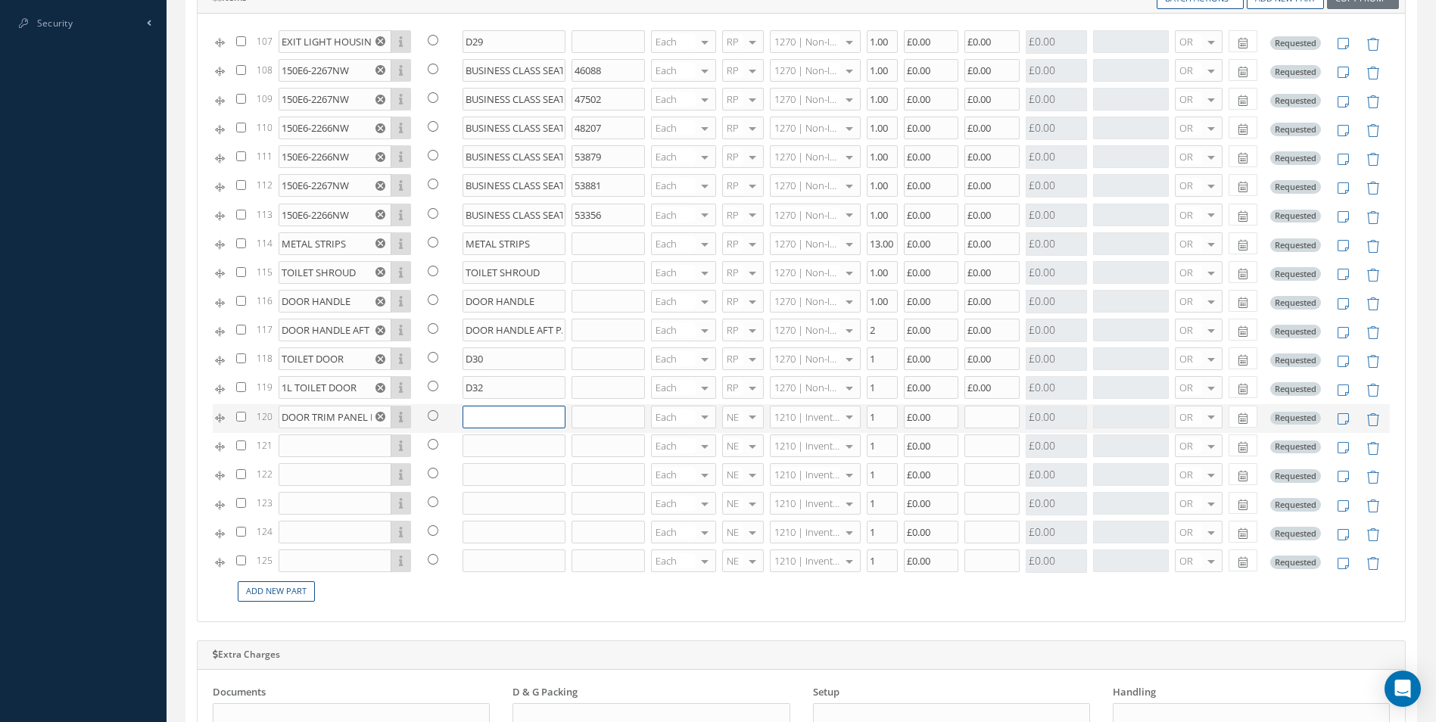
click at [485, 421] on input "text" at bounding box center [513, 417] width 103 height 23
type input "E16"
click at [729, 489] on span "RP" at bounding box center [729, 493] width 12 height 14
type input "1270"
click at [789, 442] on span "1270 | Non-Inventory Item" at bounding box center [802, 447] width 63 height 26
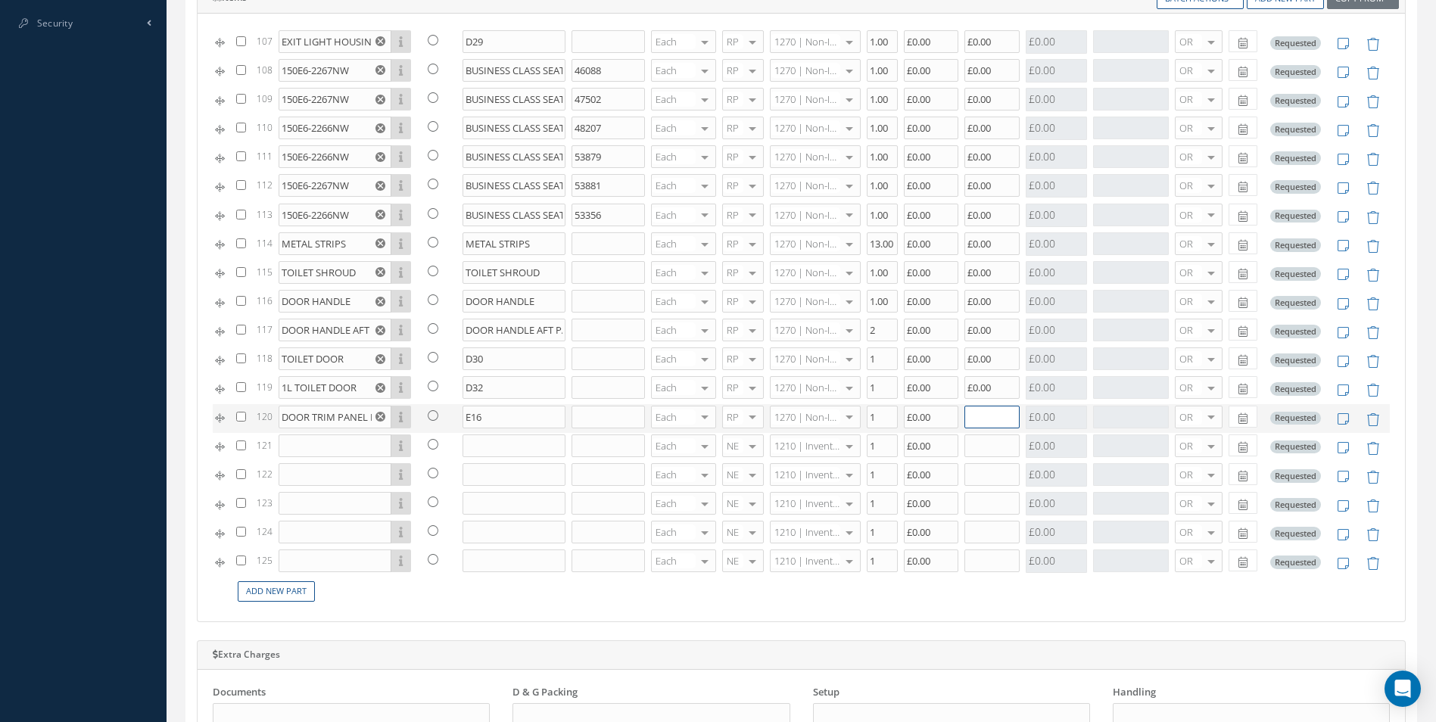
click at [979, 412] on input "text" at bounding box center [991, 417] width 55 height 23
type input "£0.00"
click at [298, 451] on input "text" at bounding box center [335, 445] width 113 height 23
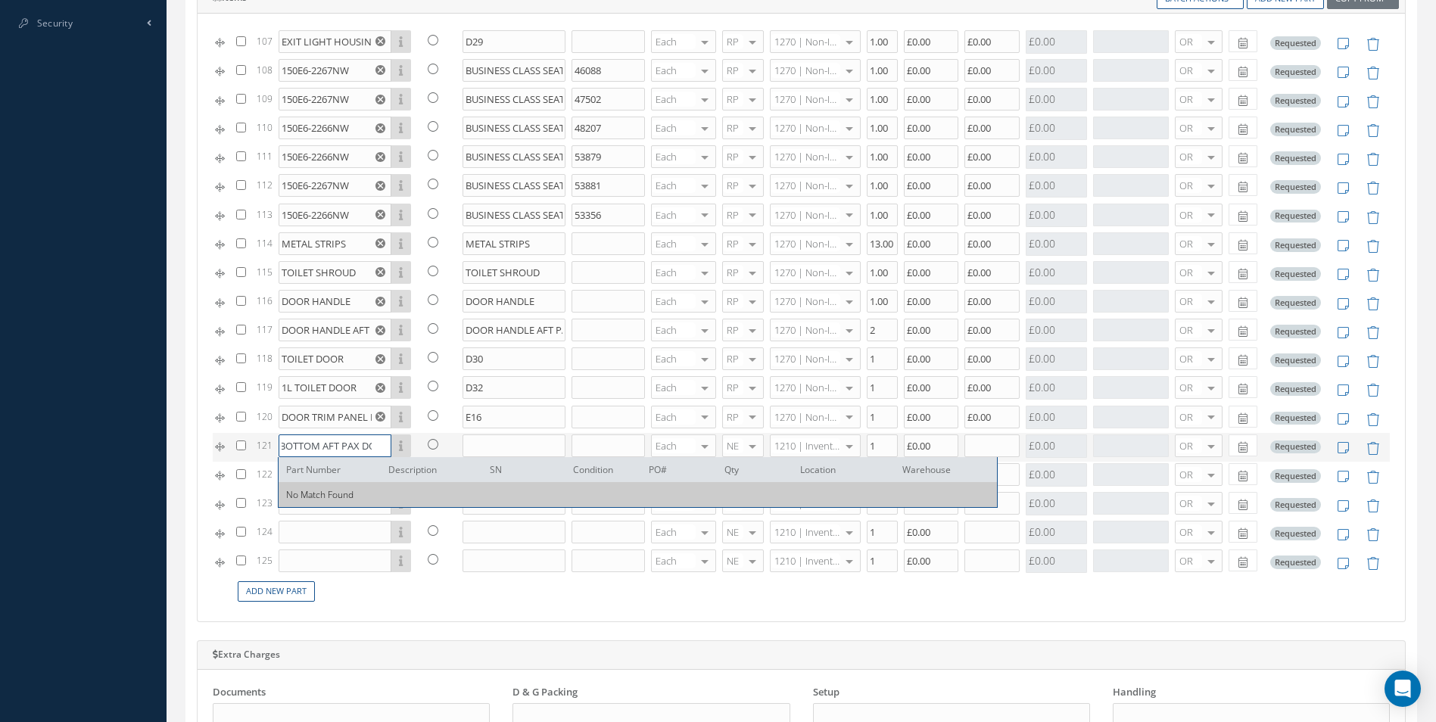
scroll to position [0, 80]
type input "DOOR TRIM BOTTOM AFT PAX DOOR"
click at [495, 446] on input "text" at bounding box center [513, 445] width 103 height 23
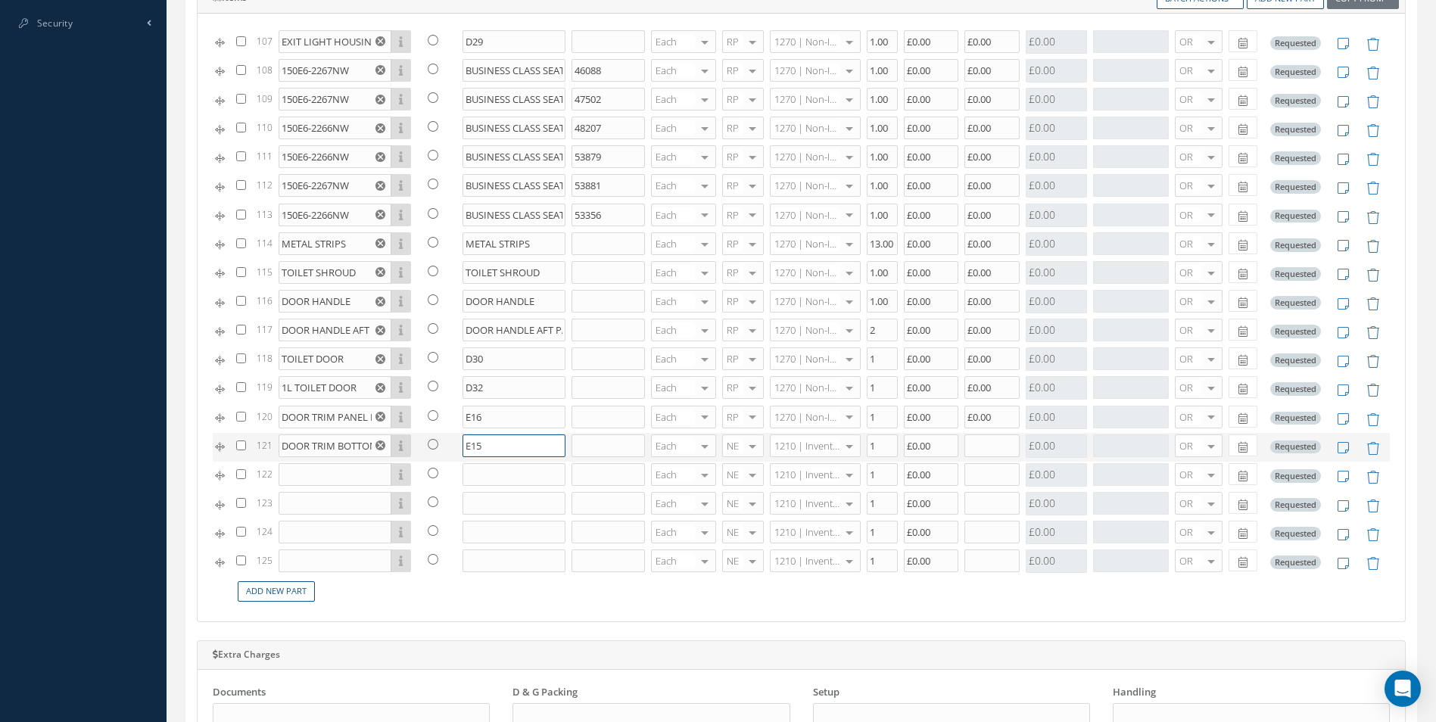
type input "E15"
click at [734, 518] on span "RP" at bounding box center [729, 522] width 12 height 14
type input "1270"
click at [792, 472] on span "1270 | Non-Inventory Item" at bounding box center [802, 476] width 63 height 26
click at [984, 452] on input "text" at bounding box center [991, 445] width 55 height 23
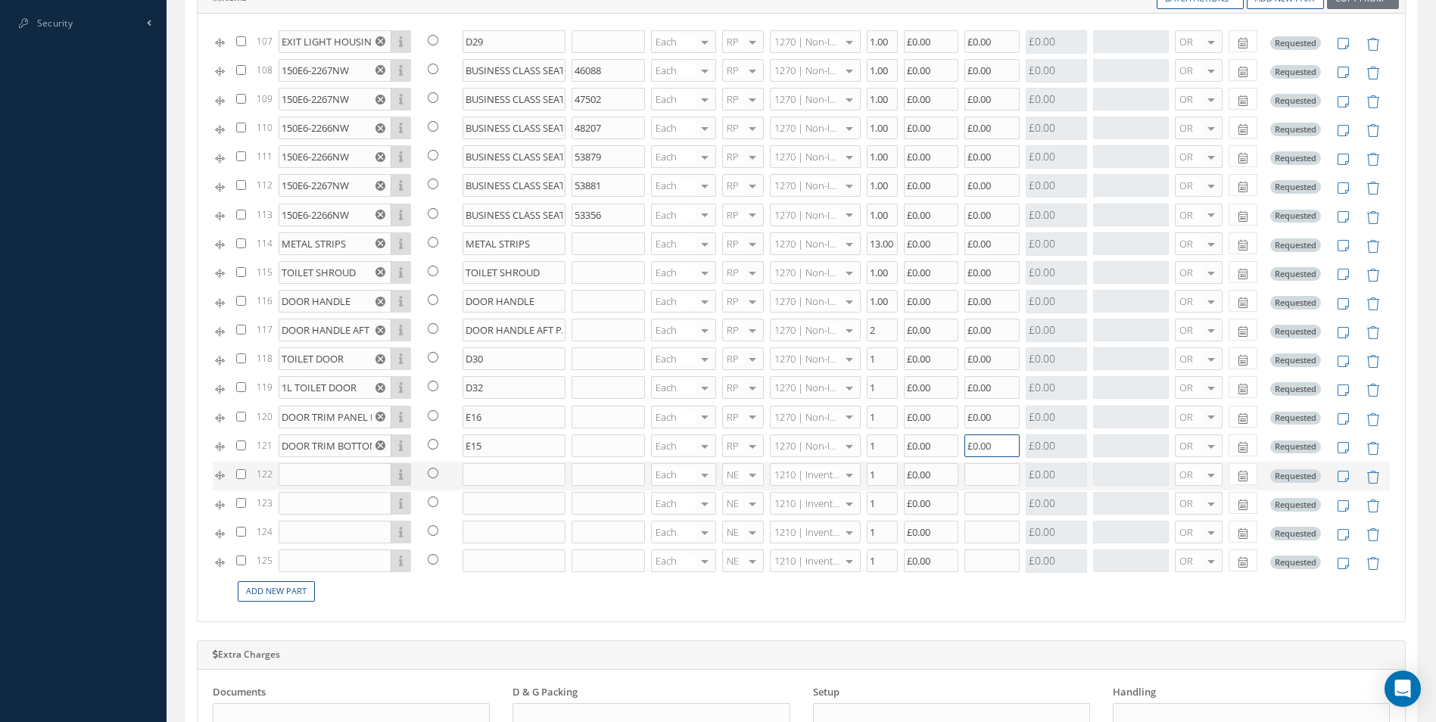
type input "£0.00"
click at [316, 469] on input "text" at bounding box center [335, 474] width 113 height 23
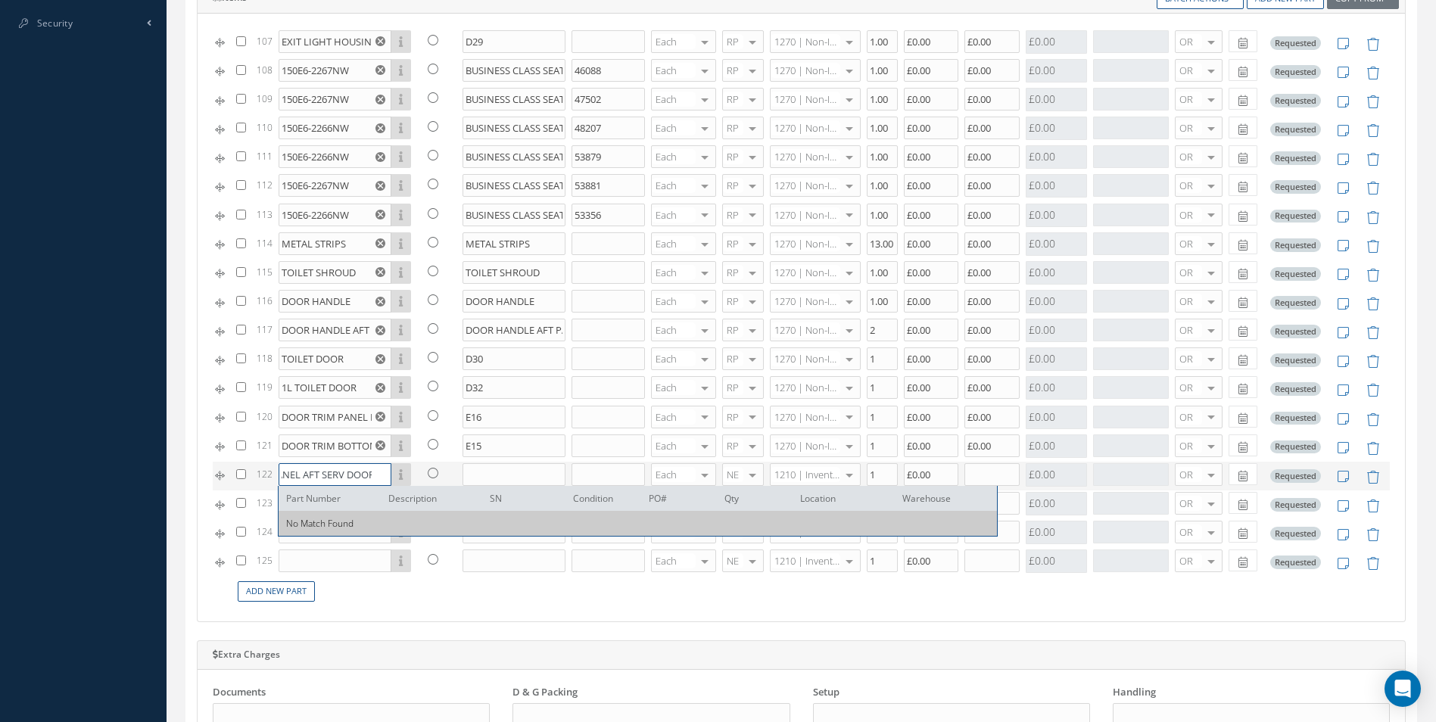
scroll to position [0, 45]
type input "TRIM PANEL AFT SERV DOOR"
click at [484, 473] on input "text" at bounding box center [513, 474] width 103 height 23
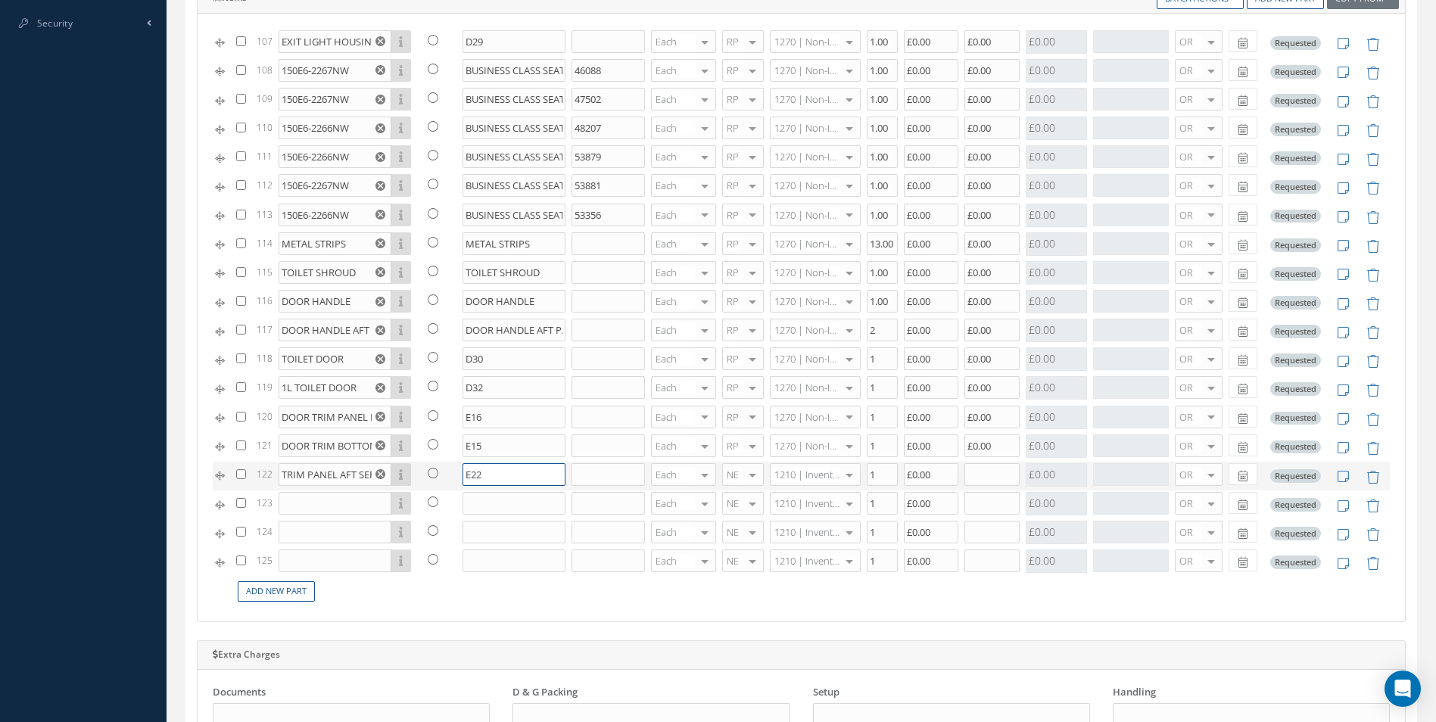
type input "E22"
click at [747, 475] on div at bounding box center [752, 475] width 21 height 22
click at [736, 547] on span "RP" at bounding box center [734, 550] width 40 height 26
type input "1270"
click at [803, 490] on span "1270 | Non-Inventory Item" at bounding box center [806, 505] width 89 height 38
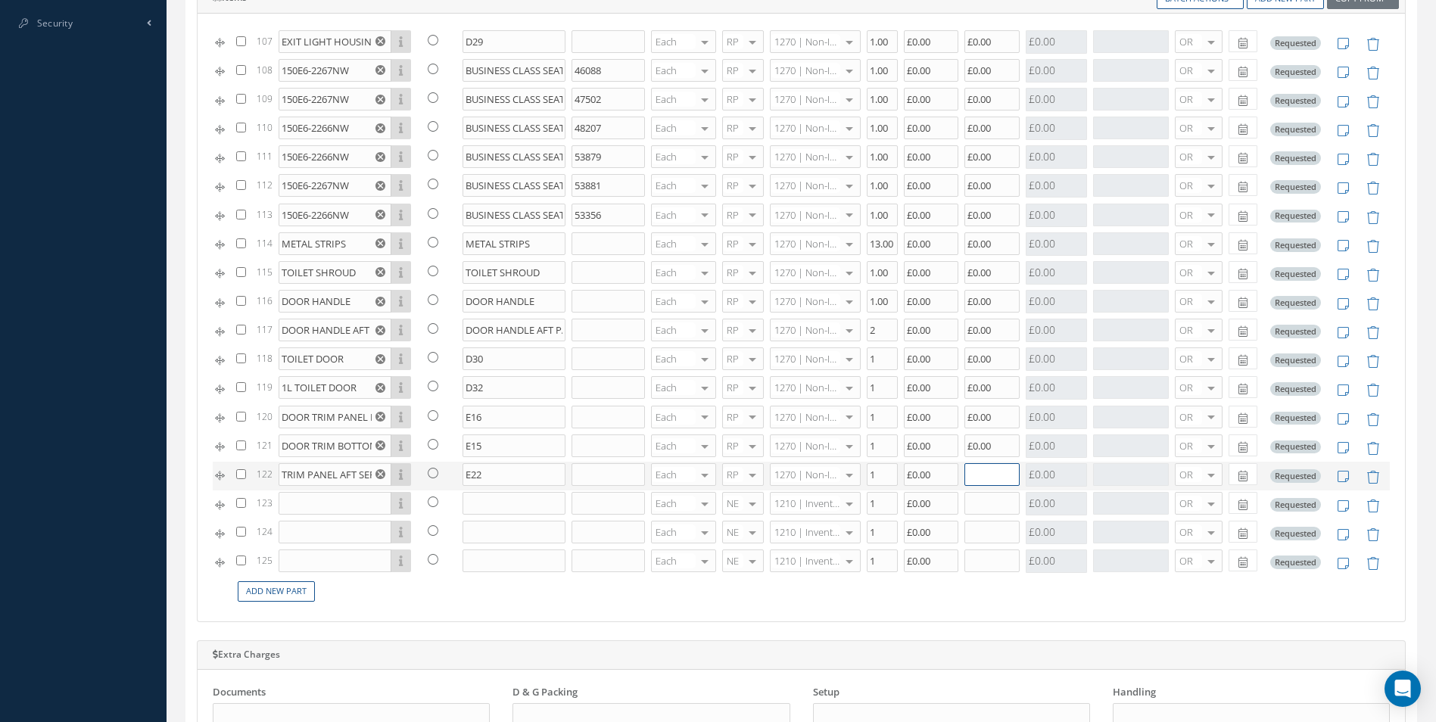
click at [991, 471] on input "text" at bounding box center [991, 474] width 55 height 23
type input "£0.00"
click at [345, 506] on input "text" at bounding box center [335, 503] width 113 height 23
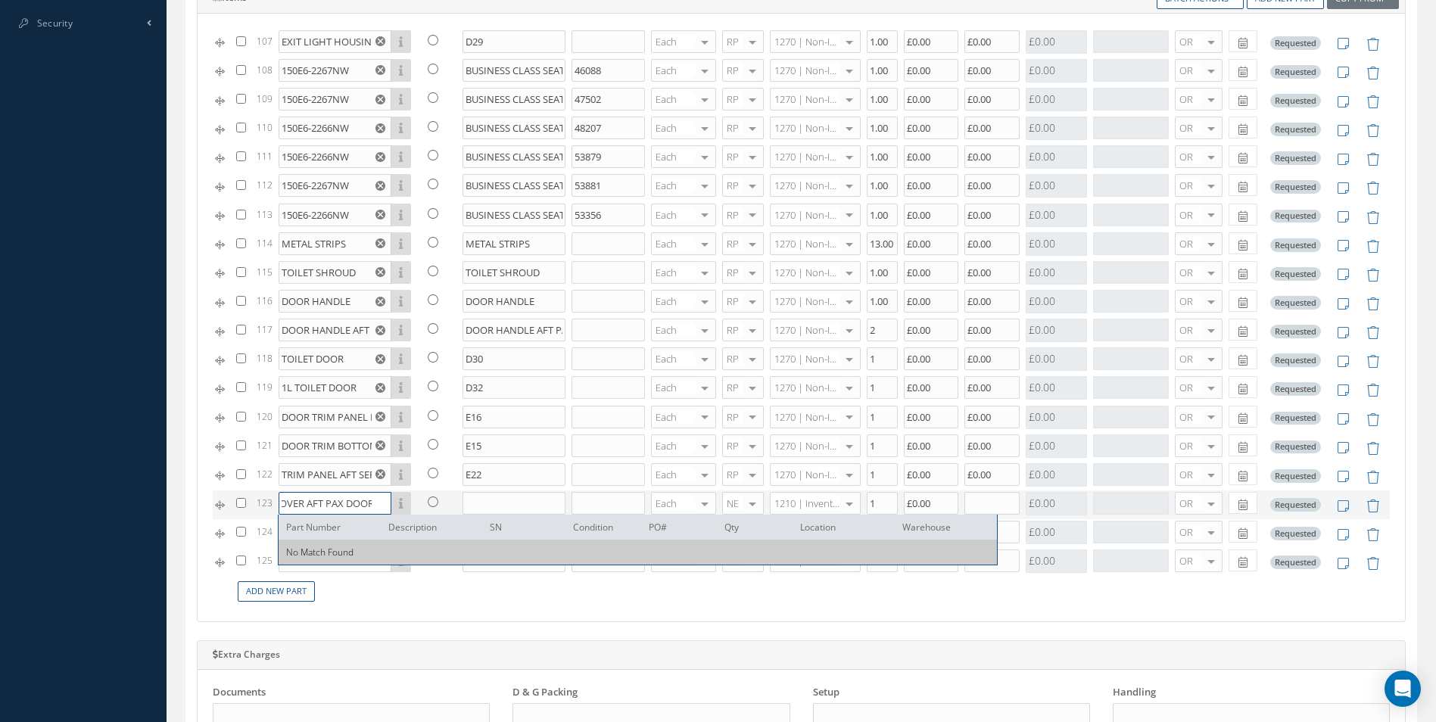
scroll to position [0, 89]
type input "DOOR HANDRE COVER AFT PAX DOOR"
click at [472, 499] on input "text" at bounding box center [513, 503] width 103 height 23
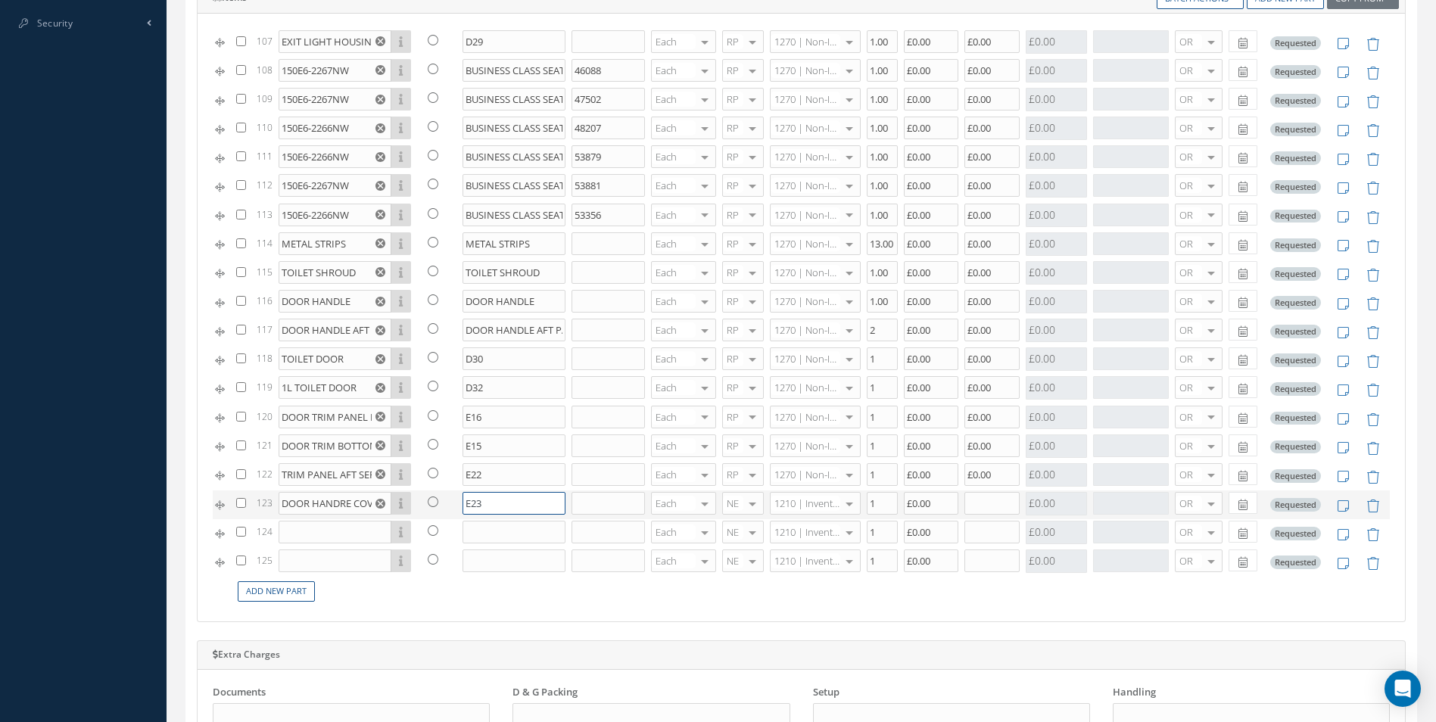
type input "E23"
click at [728, 571] on span "RP" at bounding box center [734, 579] width 40 height 26
type input "1270"
click at [798, 523] on span "1270 | Non-Inventory Item" at bounding box center [802, 534] width 63 height 26
click at [964, 496] on input "text" at bounding box center [991, 503] width 55 height 23
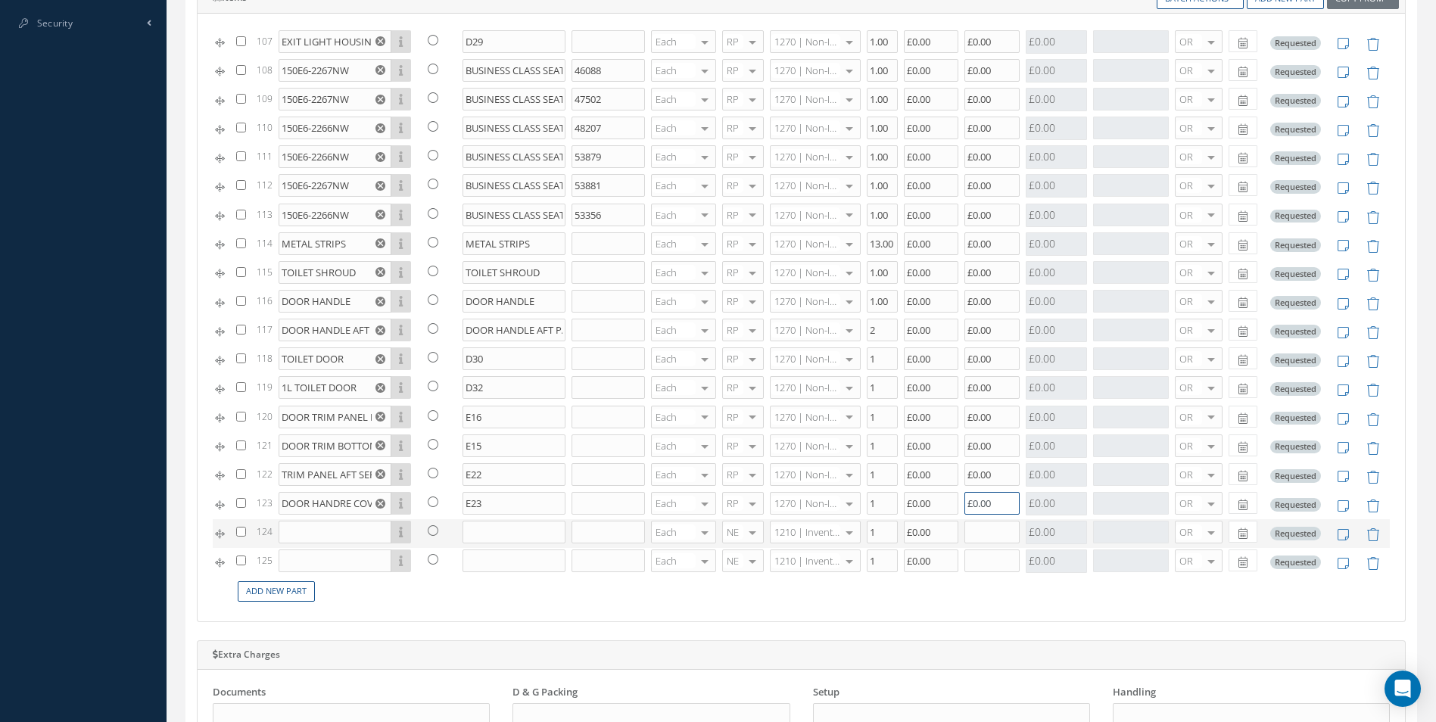
type input "£0.00"
click at [342, 545] on td "Part Number Description SN Condition PO# Qty Location [GEOGRAPHIC_DATA]" at bounding box center [344, 533] width 138 height 29
click at [338, 534] on input "text" at bounding box center [335, 532] width 113 height 23
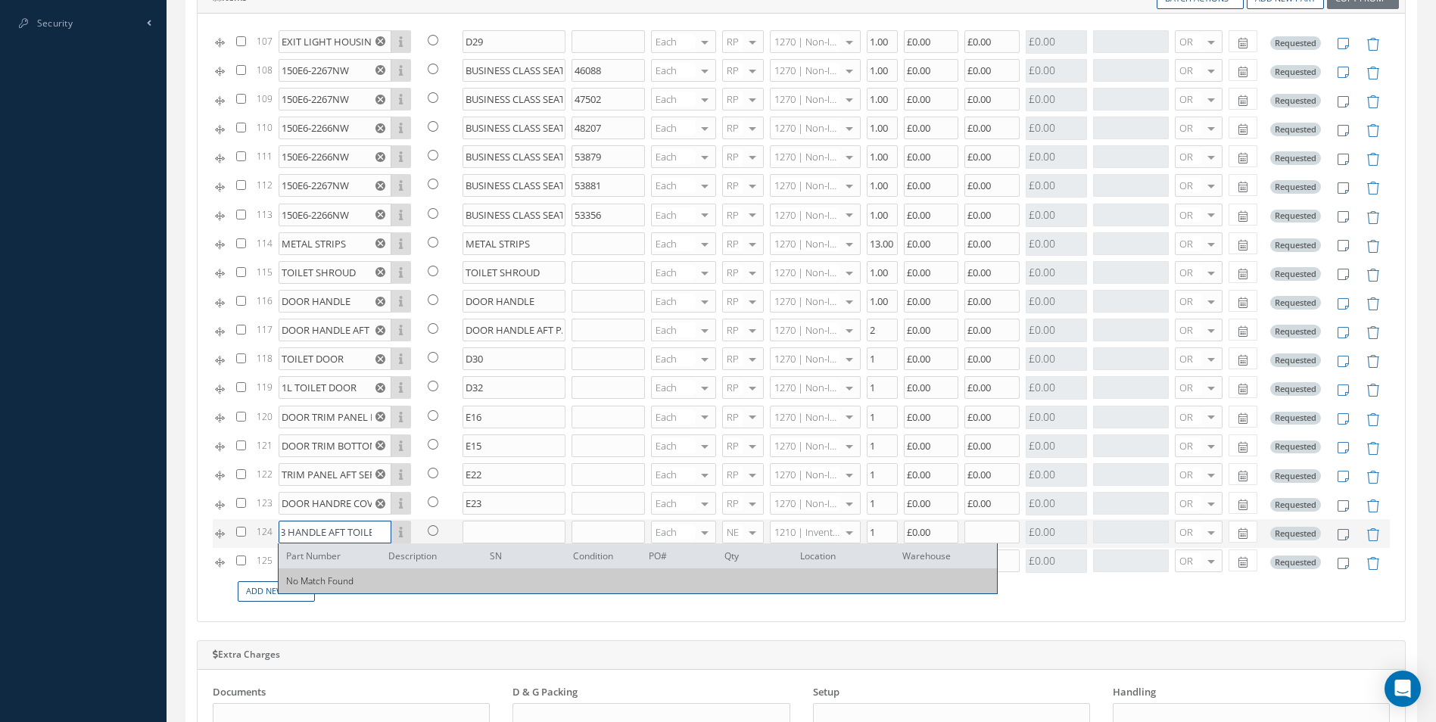
scroll to position [0, 34]
type input "GRAB HANDLE AFT TOILET"
click at [477, 533] on input "text" at bounding box center [513, 532] width 103 height 23
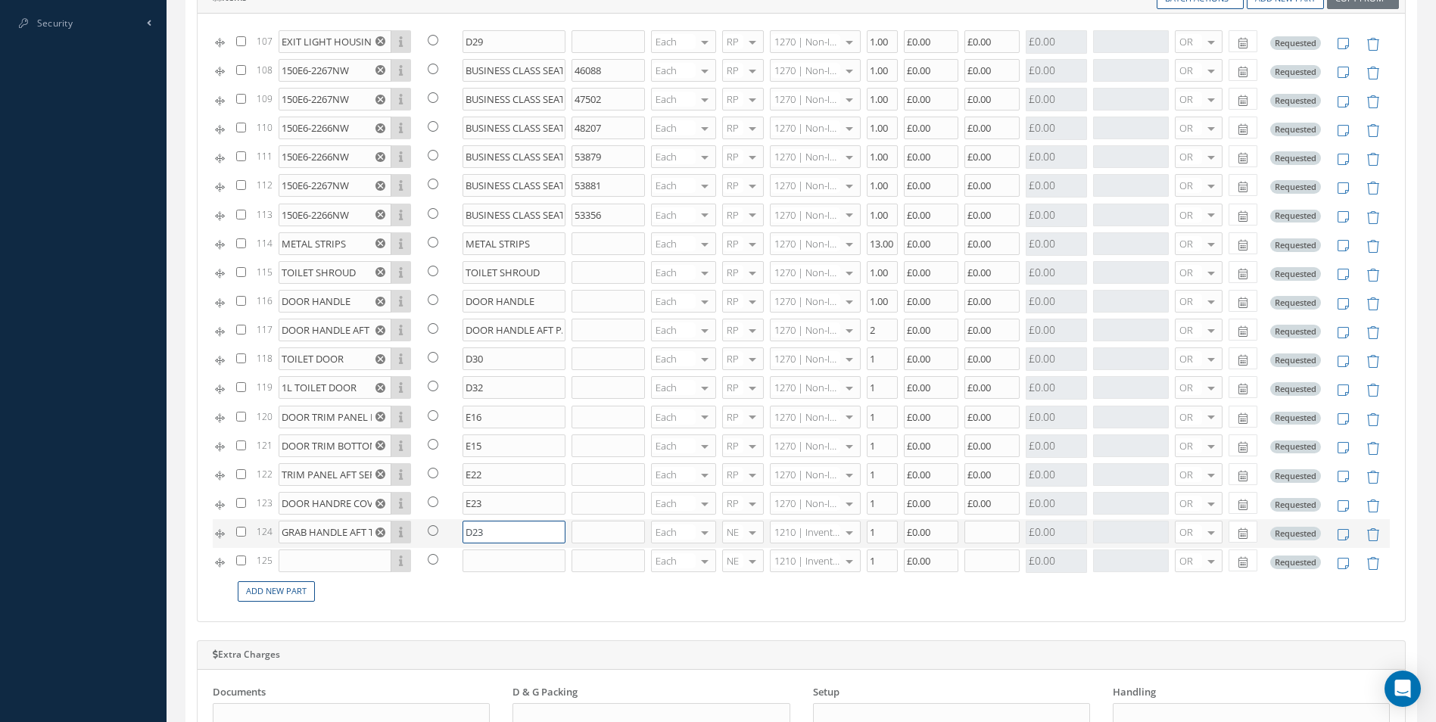
type input "D23"
click at [735, 608] on span "RP" at bounding box center [729, 608] width 12 height 14
type input "1270"
click at [806, 574] on span "1270 | Non-Inventory Item" at bounding box center [802, 562] width 63 height 26
click at [873, 531] on input "1" at bounding box center [882, 532] width 31 height 23
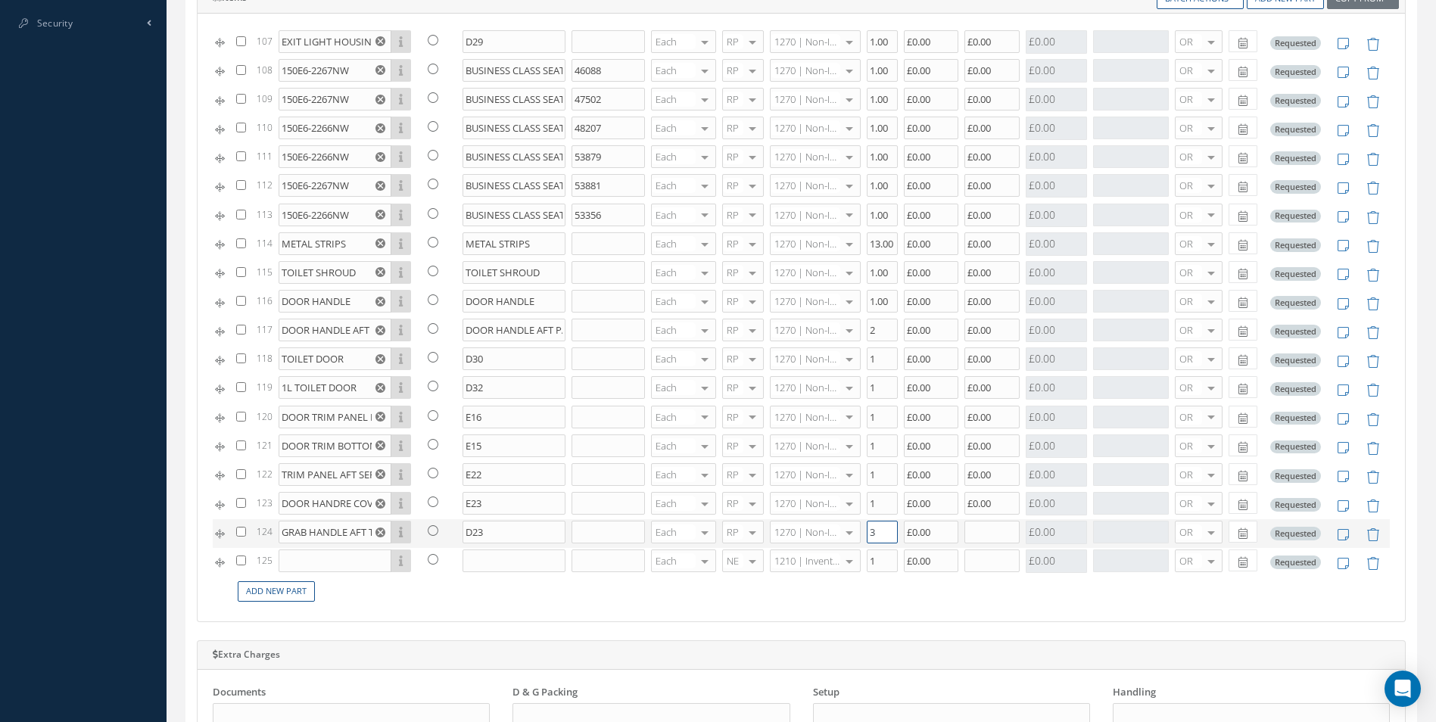
type input "3"
click at [977, 541] on input "text" at bounding box center [991, 532] width 55 height 23
type input "£0.00"
click at [318, 564] on input "text" at bounding box center [335, 560] width 113 height 23
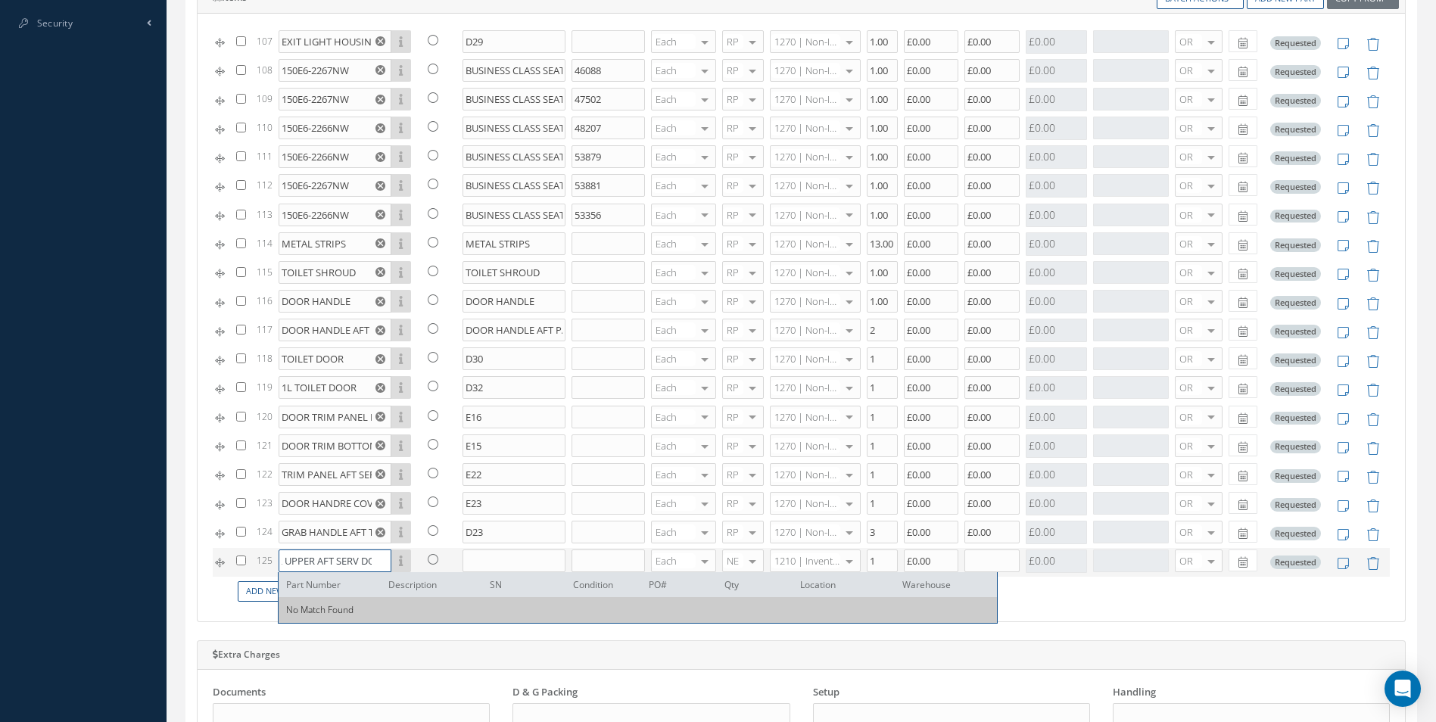
scroll to position [0, 109]
type input "DOOR TRIM PANEL UPPER AFT SERV DOOR"
click at [517, 557] on input "text" at bounding box center [513, 560] width 103 height 23
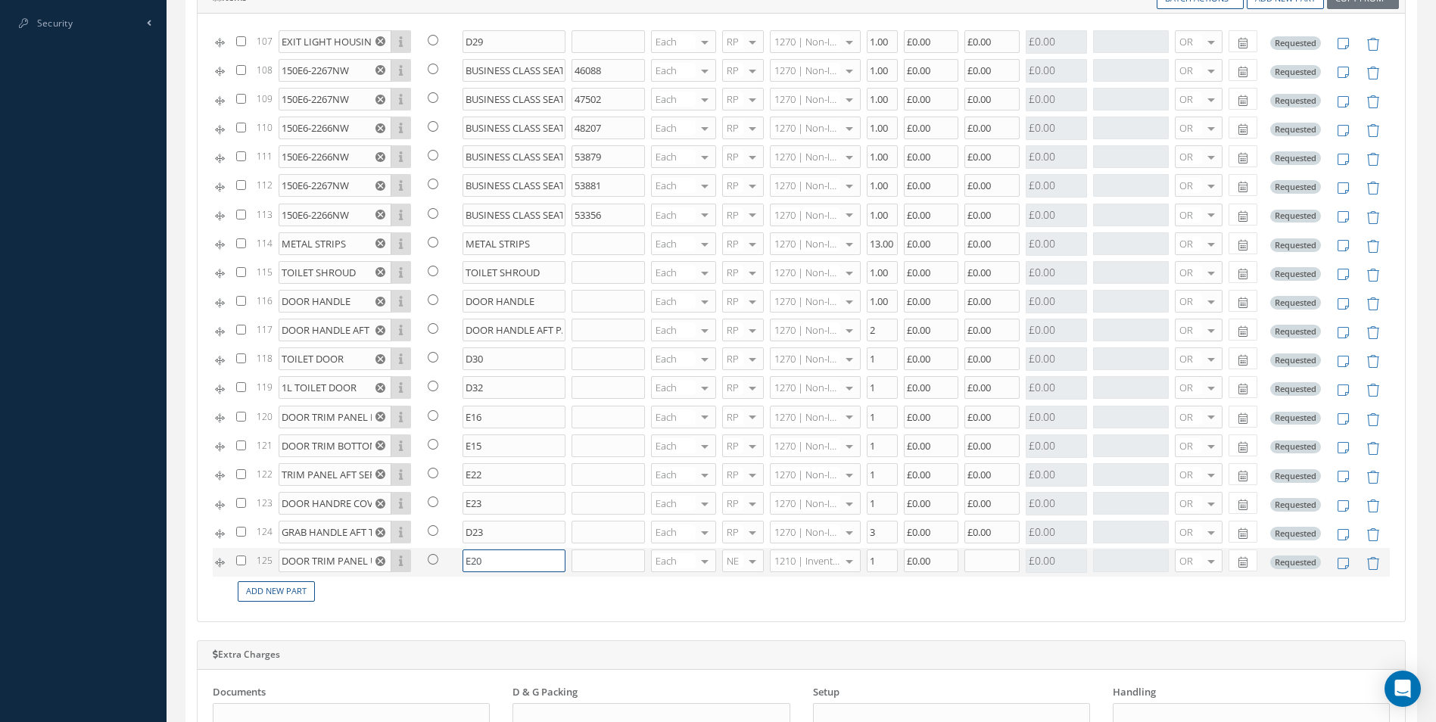
type input "E20"
click at [742, 552] on div at bounding box center [752, 561] width 21 height 22
click at [741, 629] on span "RP" at bounding box center [734, 637] width 40 height 26
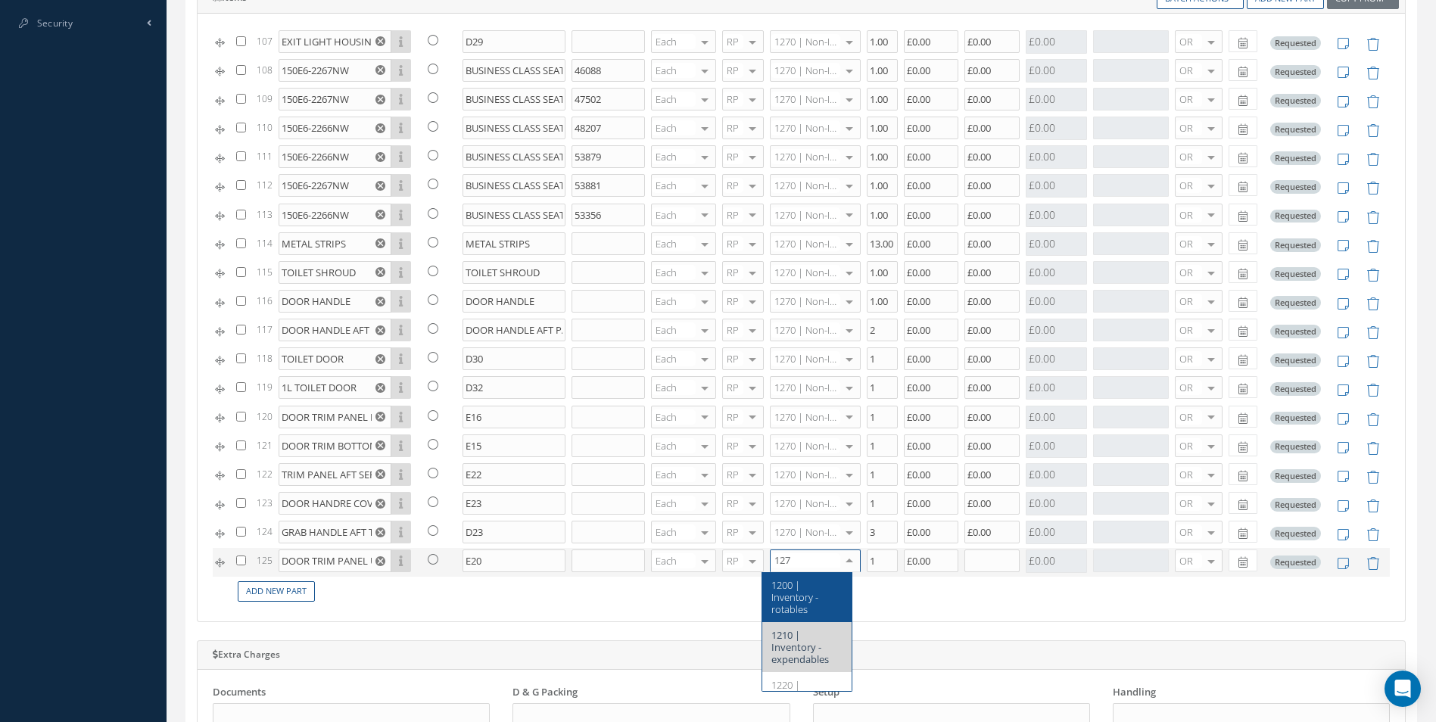
type input "1270"
click at [807, 592] on span "1270 | Non-Inventory Item" at bounding box center [802, 591] width 63 height 26
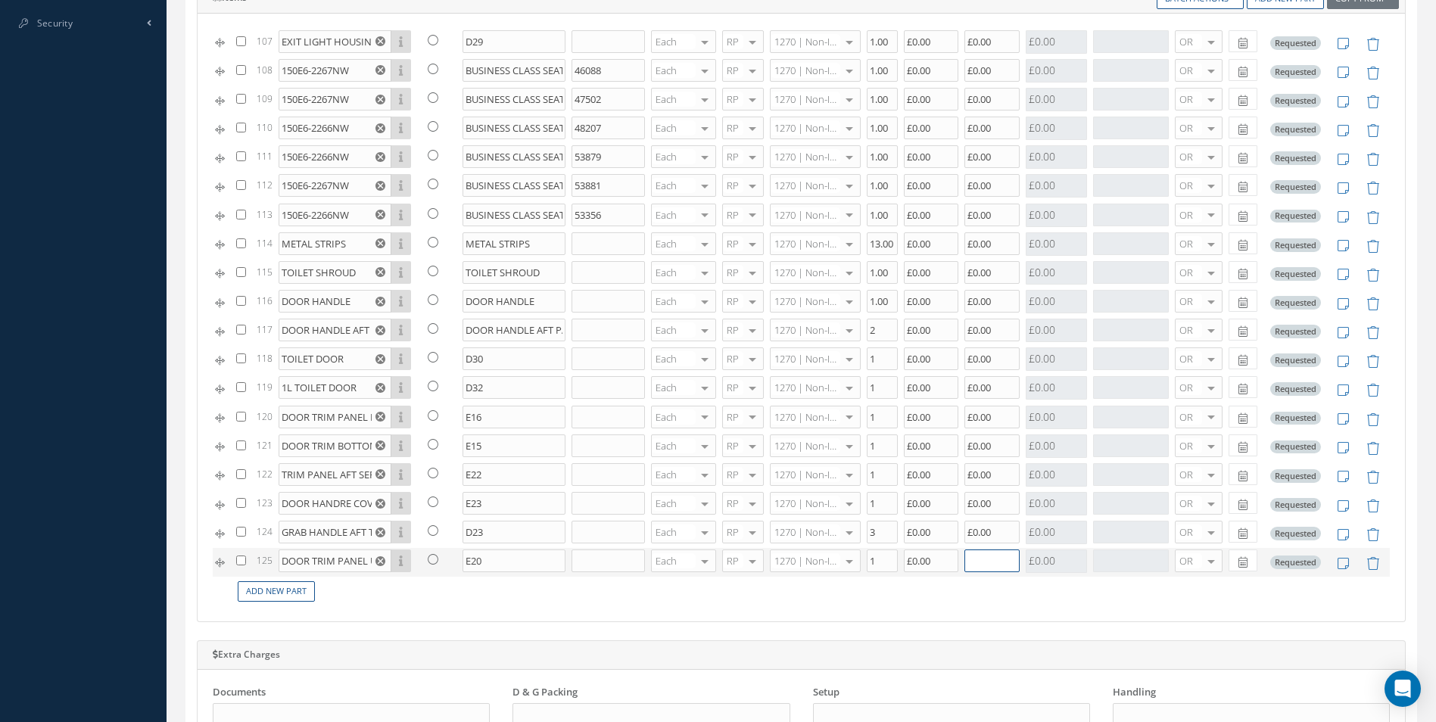
click at [979, 565] on input "text" at bounding box center [991, 560] width 55 height 23
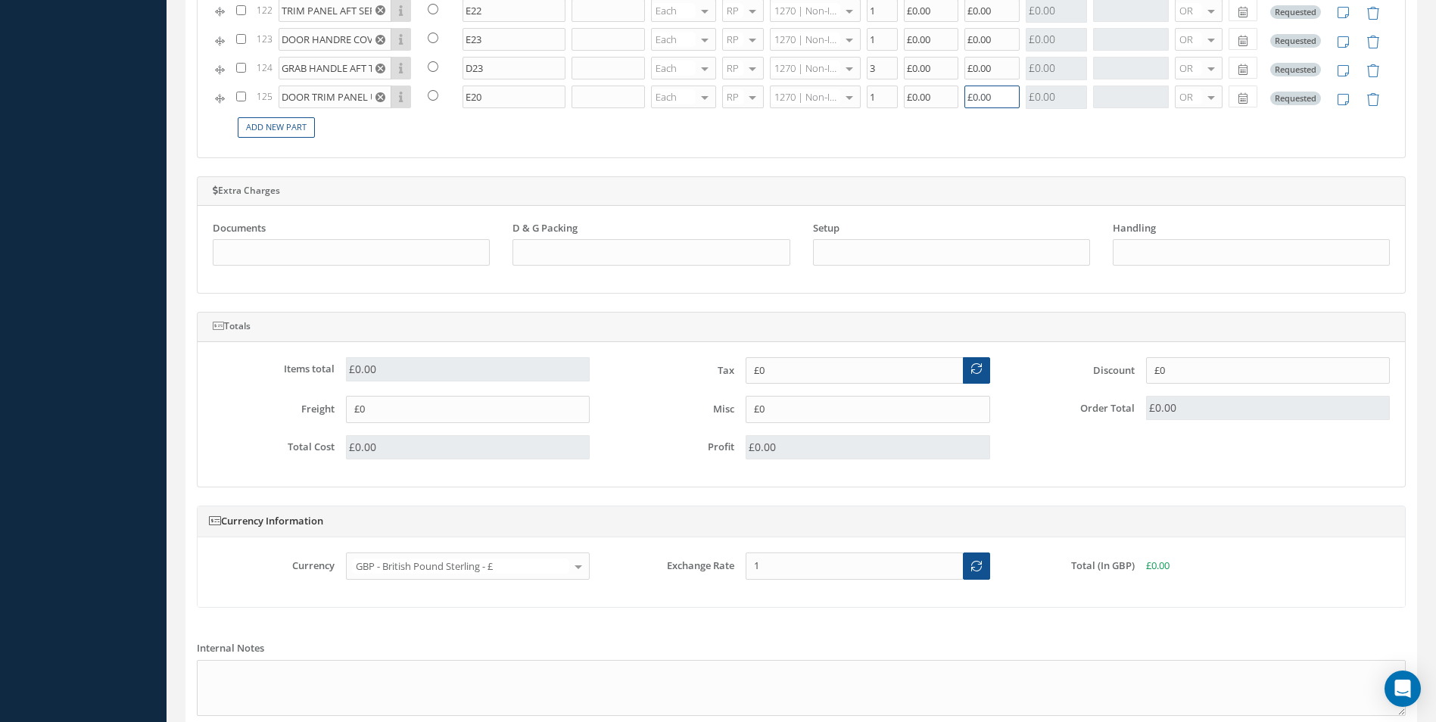
scroll to position [1317, 0]
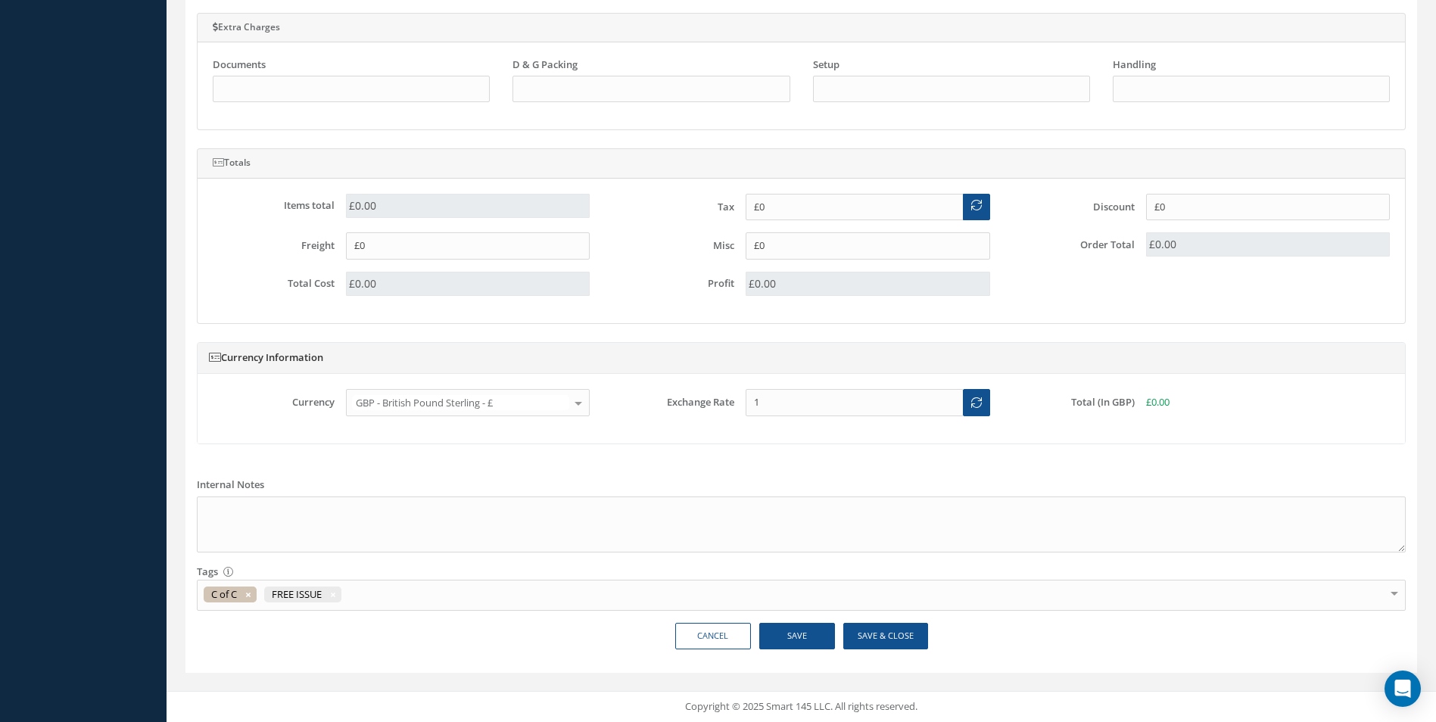
type input "£0.00"
click at [795, 624] on button "Save" at bounding box center [797, 636] width 76 height 26
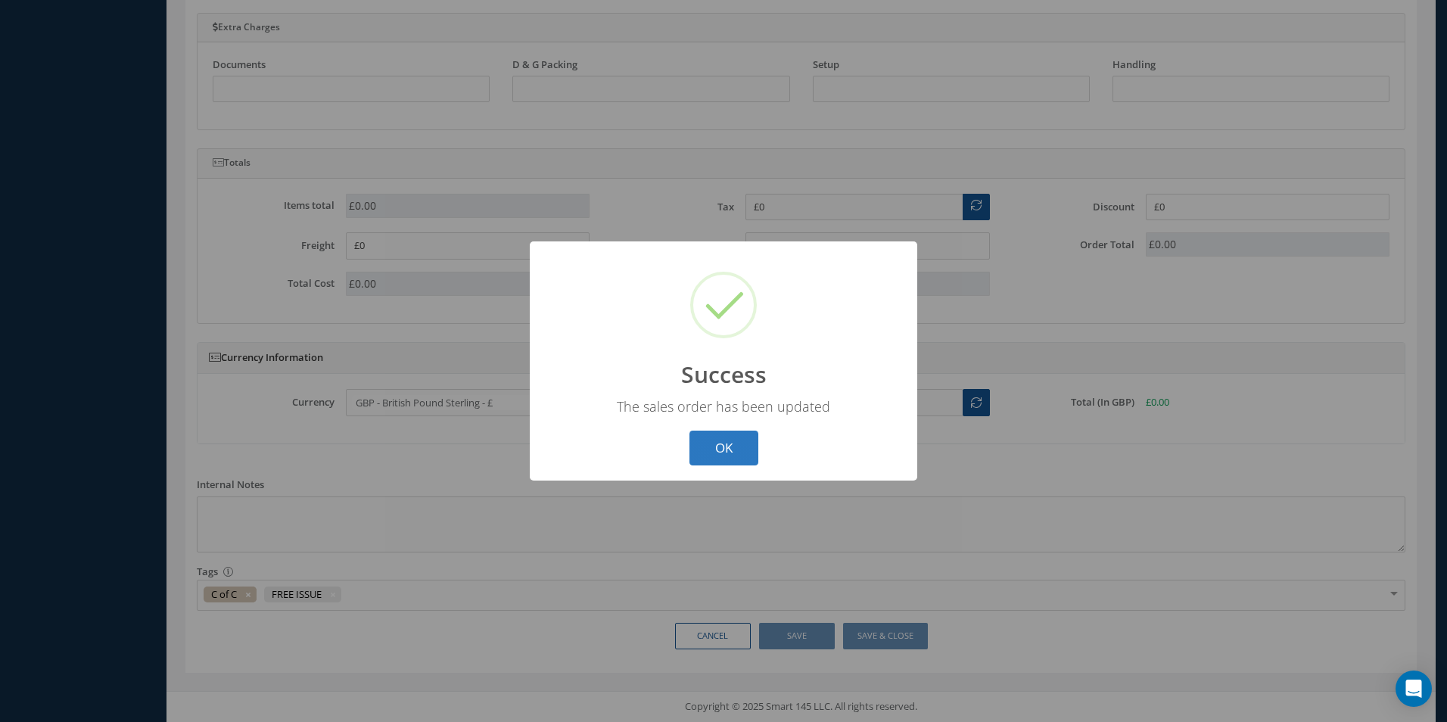
click at [719, 456] on button "OK" at bounding box center [723, 449] width 69 height 36
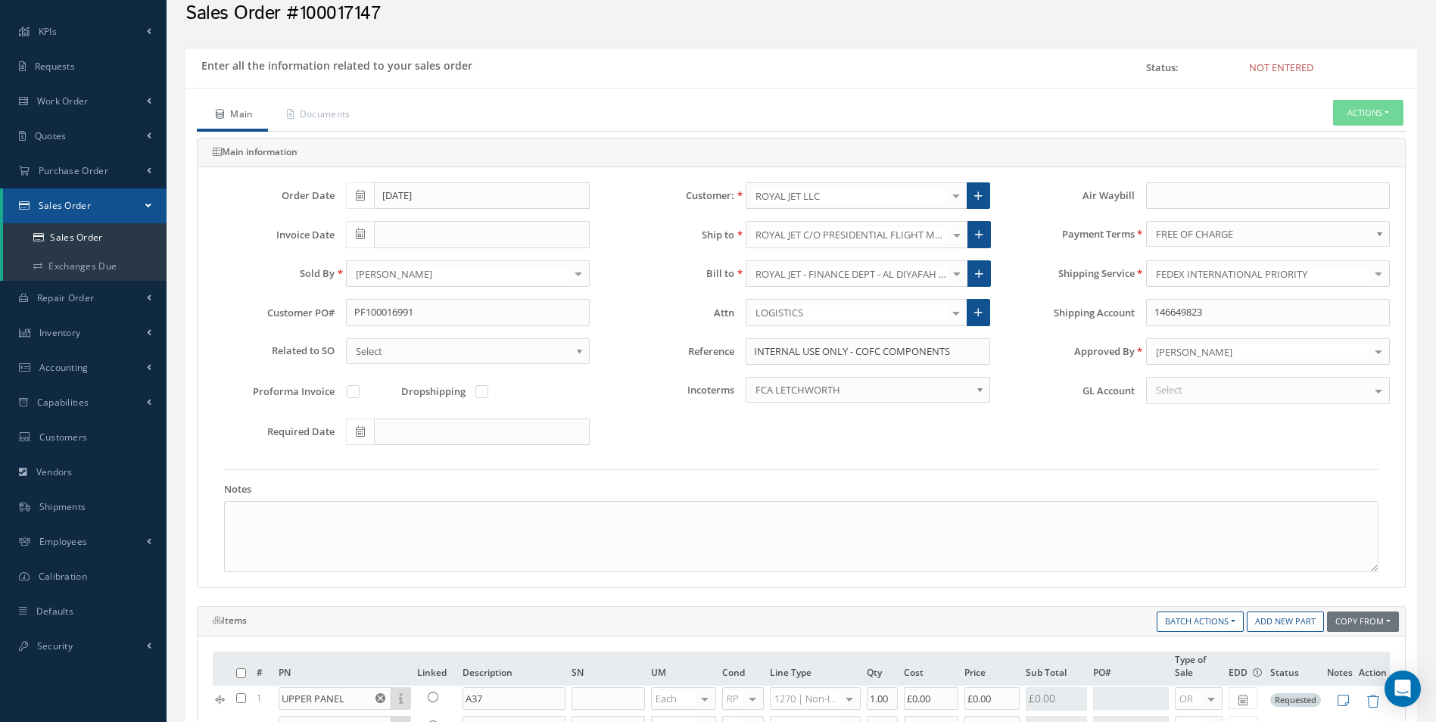
scroll to position [0, 0]
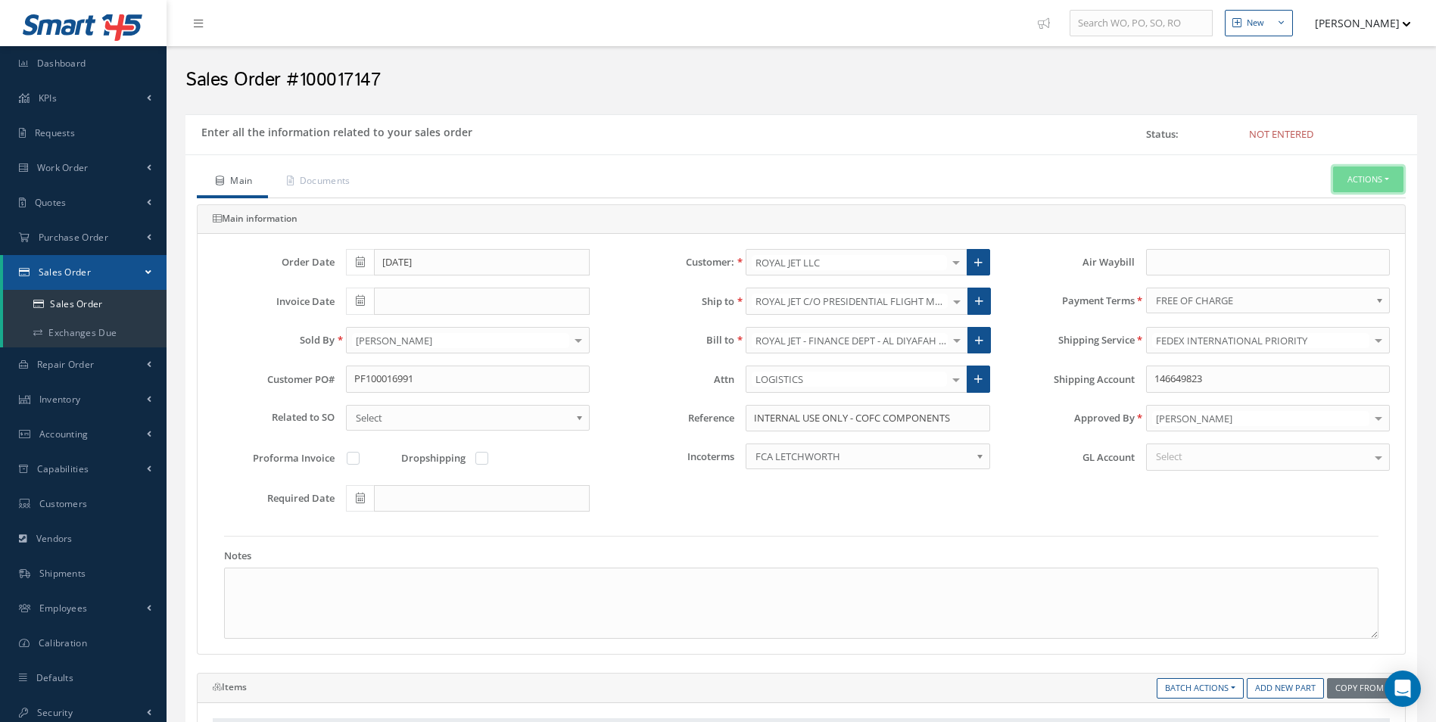
click at [1352, 176] on button "Actions" at bounding box center [1368, 179] width 70 height 26
click at [1209, 409] on link "C of C" at bounding box center [1231, 404] width 115 height 23
